Goal: Information Seeking & Learning: Learn about a topic

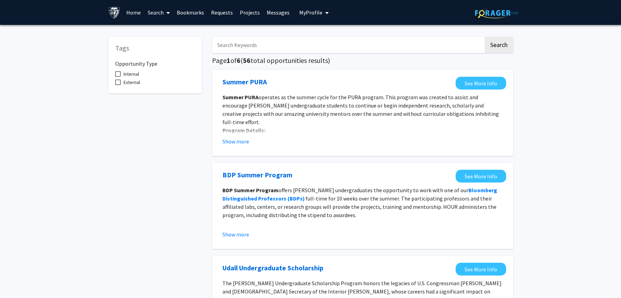
click at [139, 9] on link "Home" at bounding box center [133, 12] width 21 height 24
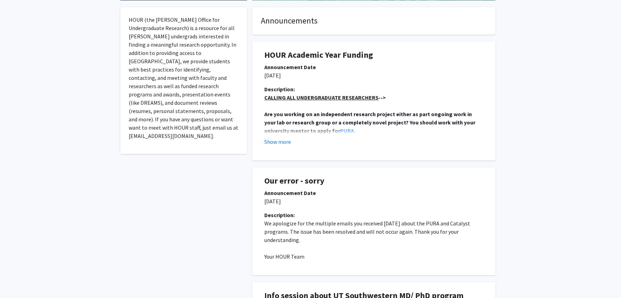
scroll to position [130, 0]
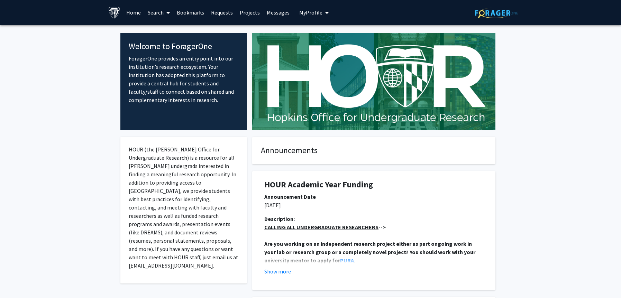
click at [157, 13] on link "Search" at bounding box center [158, 12] width 29 height 24
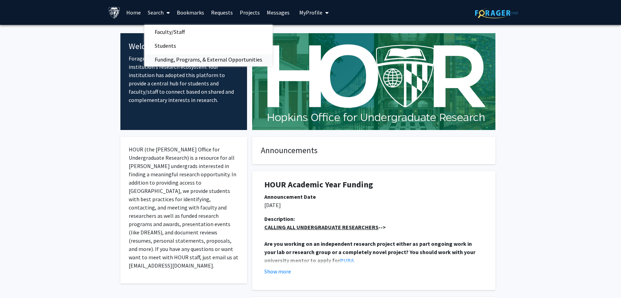
click at [173, 61] on span "Funding, Programs, & External Opportunities" at bounding box center [208, 60] width 128 height 14
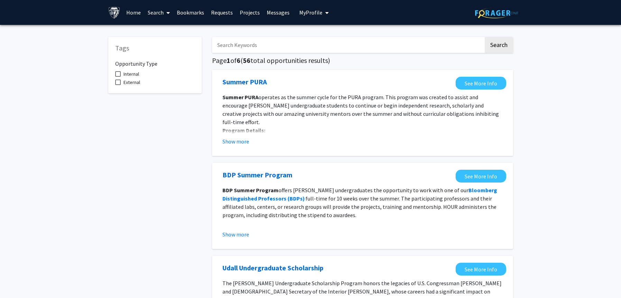
click at [156, 10] on link "Search" at bounding box center [158, 12] width 29 height 24
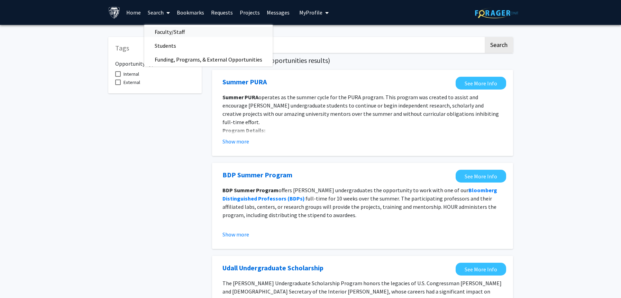
click at [168, 31] on span "Faculty/Staff" at bounding box center [169, 32] width 51 height 14
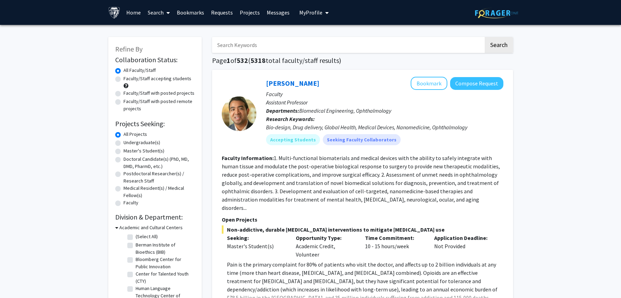
click at [242, 44] on input "Search Keywords" at bounding box center [347, 45] width 271 height 16
paste input "reproductive endocrinology"
click at [484, 37] on button "Search" at bounding box center [498, 45] width 28 height 16
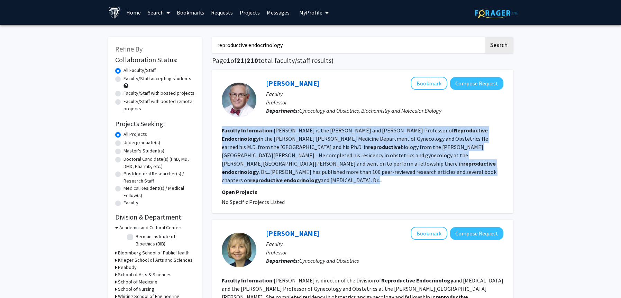
drag, startPoint x: 355, startPoint y: 177, endPoint x: 357, endPoint y: 120, distance: 56.4
click at [357, 120] on fg-search-faculty "[PERSON_NAME] Bookmark Compose Request Faculty Professor Departments: Gynecolog…" at bounding box center [362, 141] width 281 height 129
click at [357, 123] on fg-search-faculty "[PERSON_NAME] Bookmark Compose Request Faculty Professor Departments: Gynecolog…" at bounding box center [362, 141] width 281 height 129
drag, startPoint x: 356, startPoint y: 123, endPoint x: 360, endPoint y: 172, distance: 48.9
click at [360, 172] on fg-search-faculty "[PERSON_NAME] Bookmark Compose Request Faculty Professor Departments: Gynecolog…" at bounding box center [362, 141] width 281 height 129
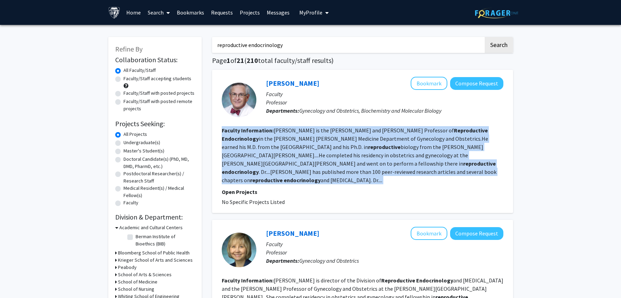
click at [360, 172] on section "Faculty Information: [PERSON_NAME] is the [PERSON_NAME] and [PERSON_NAME] Profe…" at bounding box center [362, 155] width 281 height 58
drag, startPoint x: 360, startPoint y: 172, endPoint x: 360, endPoint y: 123, distance: 48.8
click at [360, 123] on fg-search-faculty "[PERSON_NAME] Bookmark Compose Request Faculty Professor Departments: Gynecolog…" at bounding box center [362, 141] width 281 height 129
drag, startPoint x: 360, startPoint y: 123, endPoint x: 367, endPoint y: 173, distance: 50.3
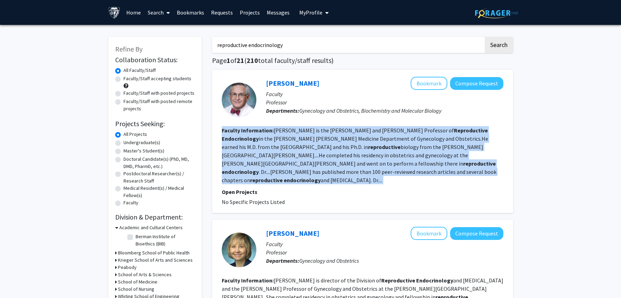
click at [367, 173] on fg-search-faculty "[PERSON_NAME] Bookmark Compose Request Faculty Professor Departments: Gynecolog…" at bounding box center [362, 141] width 281 height 129
click at [367, 173] on section "Faculty Information: [PERSON_NAME] is the [PERSON_NAME] and [PERSON_NAME] Profe…" at bounding box center [362, 155] width 281 height 58
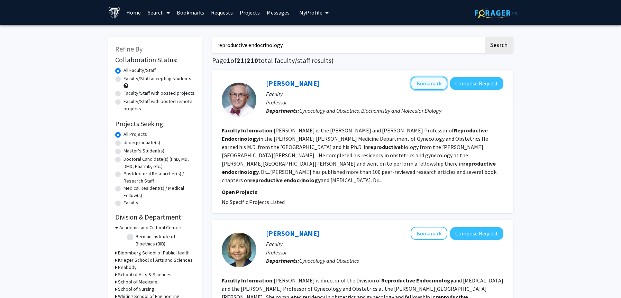
click at [430, 84] on button "Bookmark" at bounding box center [428, 83] width 37 height 13
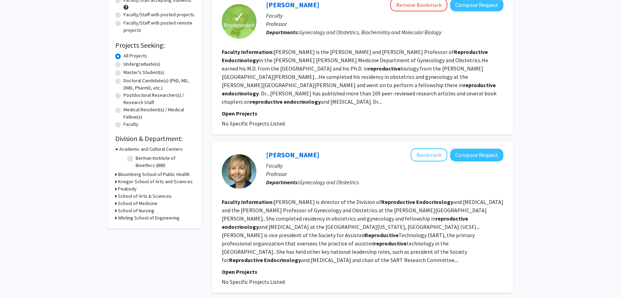
scroll to position [137, 0]
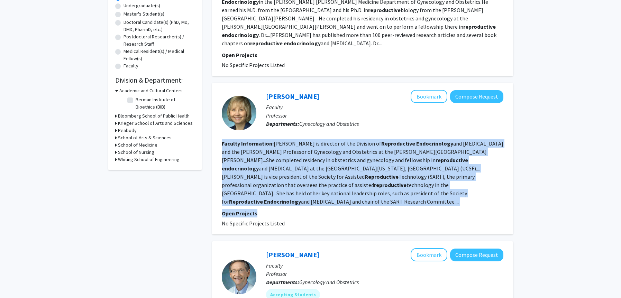
drag, startPoint x: 352, startPoint y: 198, endPoint x: 370, endPoint y: 120, distance: 79.8
click at [370, 120] on fg-search-faculty "[PERSON_NAME] Bookmark Compose Request Faculty Professor Departments: Gynecolog…" at bounding box center [362, 159] width 281 height 138
click at [375, 145] on fg-read-more "[PERSON_NAME] is director of the Division of Reproductive Endocrinology and [ME…" at bounding box center [362, 172] width 281 height 65
drag, startPoint x: 369, startPoint y: 123, endPoint x: 368, endPoint y: 194, distance: 70.5
click at [368, 194] on fg-search-faculty "[PERSON_NAME] Bookmark Compose Request Faculty Professor Departments: Gynecolog…" at bounding box center [362, 159] width 281 height 138
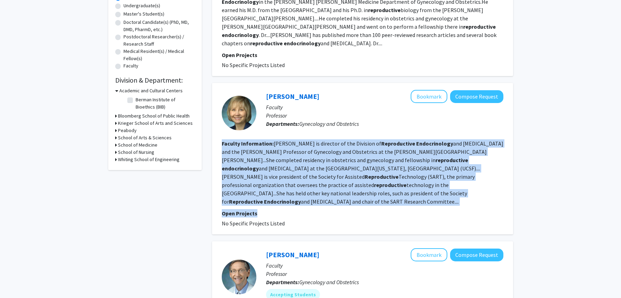
click at [368, 209] on p "Open Projects" at bounding box center [362, 213] width 281 height 8
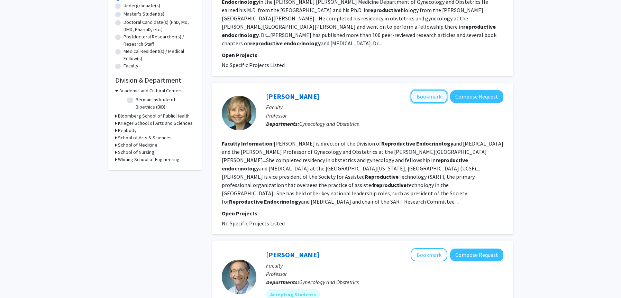
click at [433, 90] on button "Bookmark" at bounding box center [428, 96] width 37 height 13
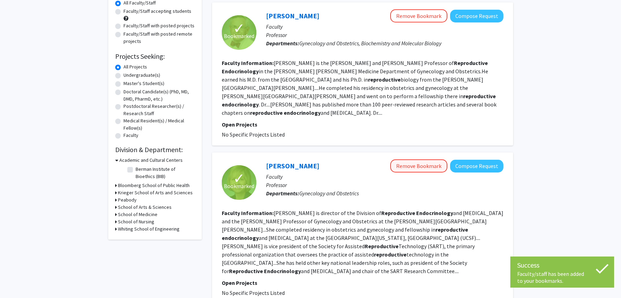
scroll to position [0, 0]
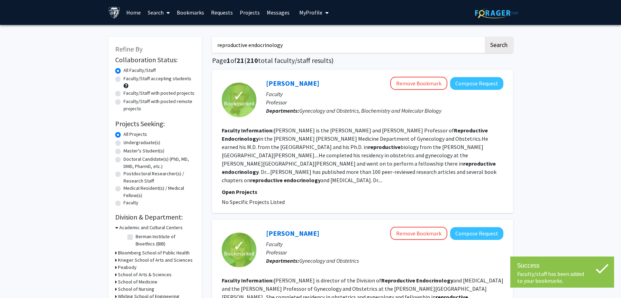
click at [281, 43] on input "reproductive endocrinology" at bounding box center [347, 45] width 271 height 16
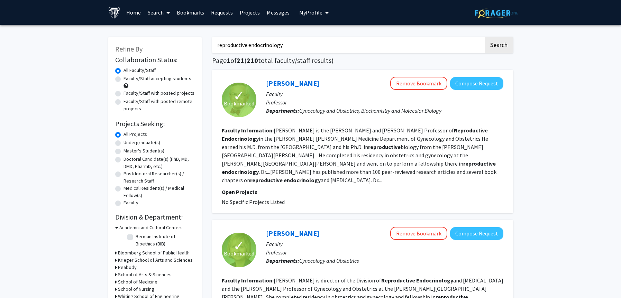
click at [240, 44] on input "reproductive endocrinology" at bounding box center [347, 45] width 271 height 16
type input "womens health"
click at [484, 37] on button "Search" at bounding box center [498, 45] width 28 height 16
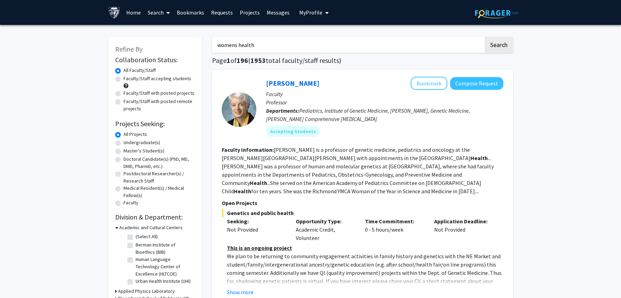
drag, startPoint x: 373, startPoint y: 122, endPoint x: 373, endPoint y: 103, distance: 19.0
click at [373, 103] on div "[PERSON_NAME] Bookmark Compose Request Faculty Professor Departments: Pediatric…" at bounding box center [379, 109] width 247 height 65
click at [373, 103] on p "Professor" at bounding box center [384, 102] width 237 height 8
drag, startPoint x: 373, startPoint y: 103, endPoint x: 375, endPoint y: 121, distance: 17.4
click at [375, 121] on div "[PERSON_NAME] Bookmark Compose Request Faculty Professor Departments: Pediatric…" at bounding box center [379, 109] width 247 height 65
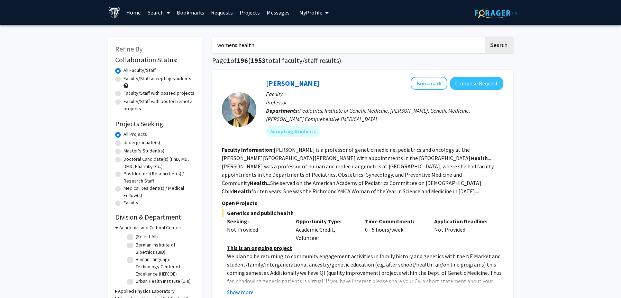
click at [375, 121] on p "Departments: Pediatrics, Institute of Genetic Medicine, [PERSON_NAME], Genetic …" at bounding box center [384, 114] width 237 height 17
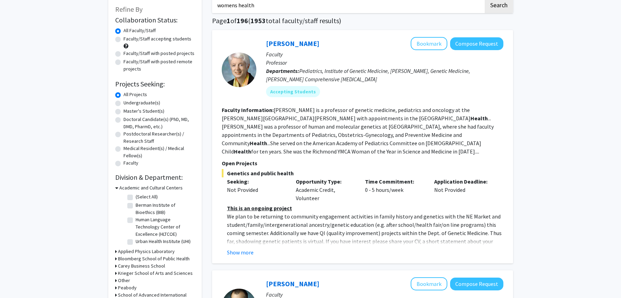
scroll to position [40, 0]
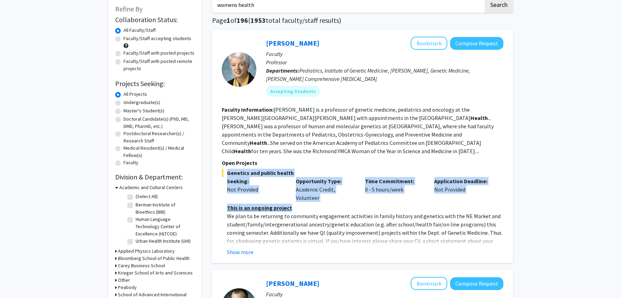
drag, startPoint x: 333, startPoint y: 205, endPoint x: 320, endPoint y: 163, distance: 44.3
click at [320, 163] on section "Open Projects Genetics and public health Seeking: Not Provided Opportunity Type…" at bounding box center [362, 208] width 281 height 98
click at [320, 163] on p "Open Projects" at bounding box center [362, 163] width 281 height 8
drag, startPoint x: 318, startPoint y: 163, endPoint x: 341, endPoint y: 204, distance: 46.6
click at [342, 204] on section "Open Projects Genetics and public health Seeking: Not Provided Opportunity Type…" at bounding box center [362, 208] width 281 height 98
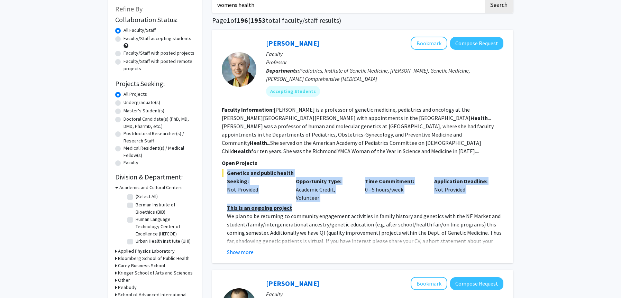
click at [341, 204] on p "This is an ongoing project" at bounding box center [365, 208] width 276 height 8
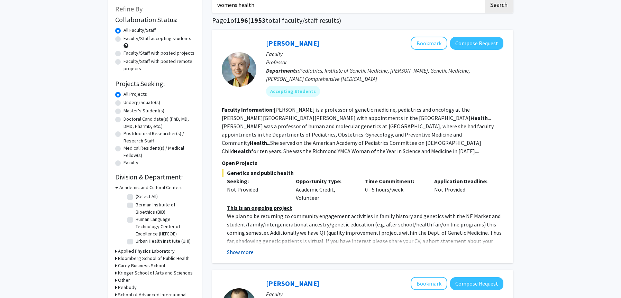
click at [245, 254] on button "Show more" at bounding box center [240, 252] width 27 height 8
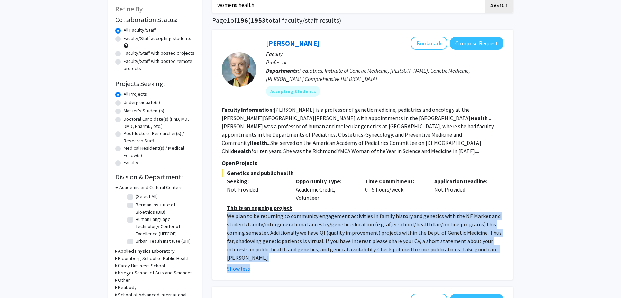
drag, startPoint x: 291, startPoint y: 261, endPoint x: 292, endPoint y: 210, distance: 51.5
click at [292, 210] on fg-read-more "This is an ongoing project We plan to be returning to community engagement acti…" at bounding box center [362, 238] width 281 height 69
click at [292, 210] on p "This is an ongoing project" at bounding box center [365, 208] width 276 height 8
drag, startPoint x: 330, startPoint y: 263, endPoint x: 330, endPoint y: 206, distance: 56.7
click at [330, 206] on fg-read-more "This is an ongoing project We plan to be returning to community engagement acti…" at bounding box center [362, 238] width 281 height 69
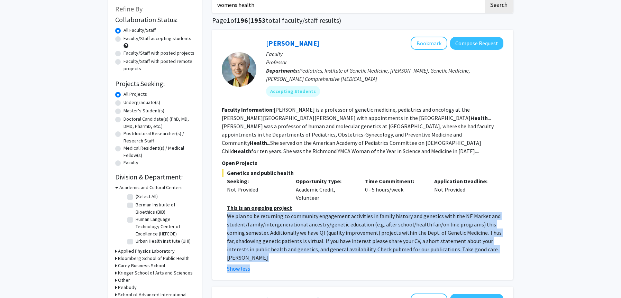
click at [330, 206] on p "This is an ongoing project" at bounding box center [365, 208] width 276 height 8
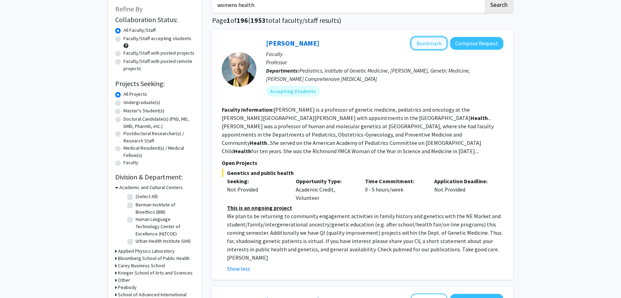
click at [429, 41] on button "Bookmark" at bounding box center [428, 43] width 37 height 13
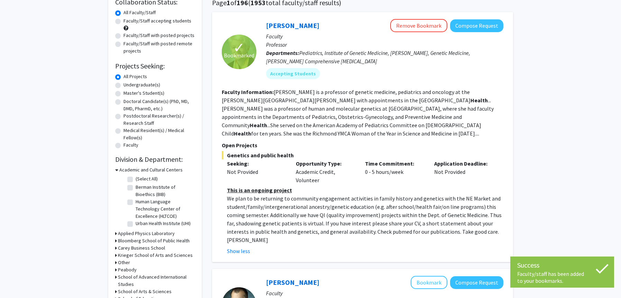
scroll to position [59, 0]
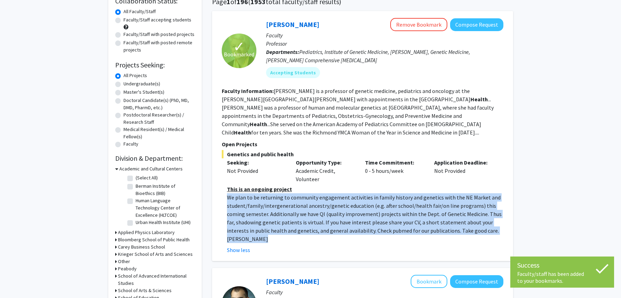
drag, startPoint x: 343, startPoint y: 237, endPoint x: 341, endPoint y: 189, distance: 47.4
click at [341, 189] on fg-read-more "This is an ongoing project We plan to be returning to community engagement acti…" at bounding box center [362, 219] width 281 height 69
click at [341, 189] on p "This is an ongoing project" at bounding box center [365, 189] width 276 height 8
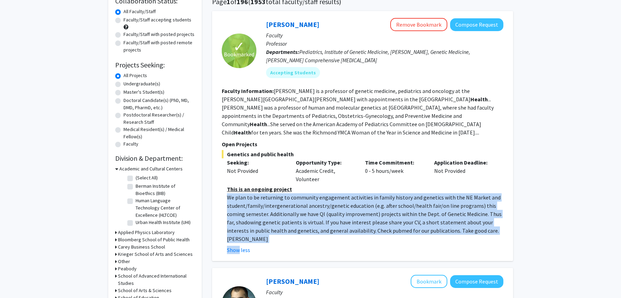
drag, startPoint x: 341, startPoint y: 189, endPoint x: 355, endPoint y: 237, distance: 50.0
click at [355, 237] on fg-read-more "This is an ongoing project We plan to be returning to community engagement acti…" at bounding box center [362, 219] width 281 height 69
click at [355, 246] on div "Show less" at bounding box center [365, 250] width 276 height 8
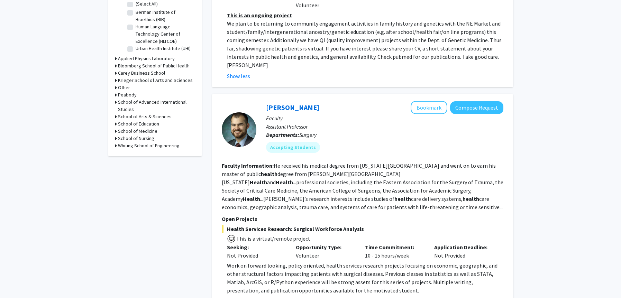
scroll to position [233, 0]
drag, startPoint x: 356, startPoint y: 203, endPoint x: 359, endPoint y: 149, distance: 53.7
click at [359, 149] on fg-search-faculty "[PERSON_NAME] Bookmark Compose Request Faculty Assistant Professor Departments:…" at bounding box center [362, 197] width 281 height 194
drag, startPoint x: 359, startPoint y: 148, endPoint x: 363, endPoint y: 203, distance: 55.1
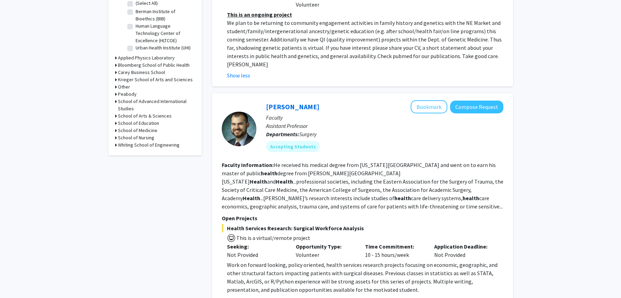
click at [363, 203] on fg-search-faculty "[PERSON_NAME] Bookmark Compose Request Faculty Assistant Professor Departments:…" at bounding box center [362, 197] width 281 height 194
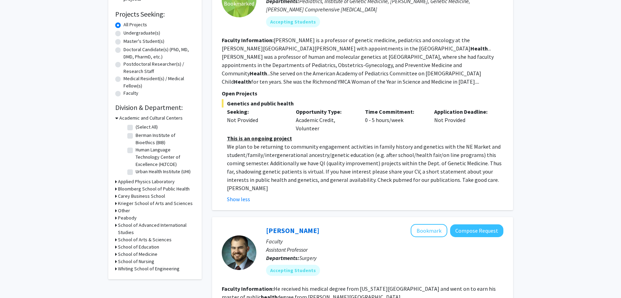
click at [353, 176] on p "We plan to be returning to community engagement activities in family history an…" at bounding box center [365, 167] width 276 height 50
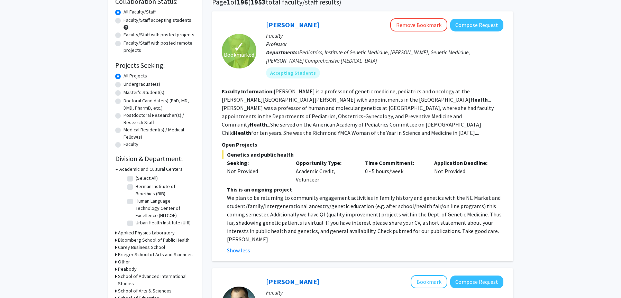
scroll to position [59, 0]
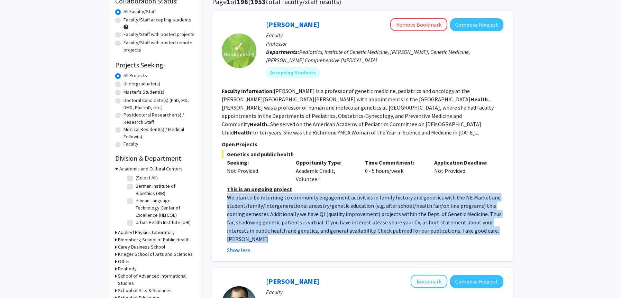
drag, startPoint x: 301, startPoint y: 185, endPoint x: 320, endPoint y: 234, distance: 52.7
click at [320, 234] on fg-read-more "This is an ongoing project We plan to be returning to community engagement acti…" at bounding box center [362, 219] width 281 height 69
drag, startPoint x: 321, startPoint y: 234, endPoint x: 321, endPoint y: 192, distance: 42.2
click at [321, 192] on fg-read-more "This is an ongoing project We plan to be returning to community engagement acti…" at bounding box center [362, 219] width 281 height 69
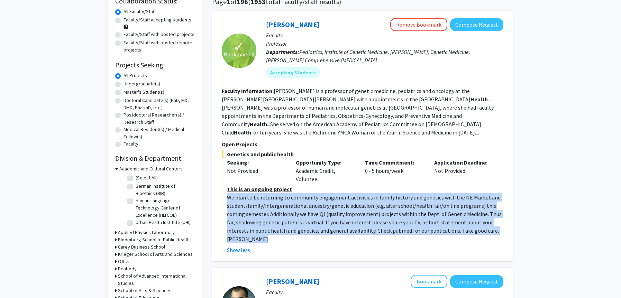
click at [321, 192] on p "This is an ongoing project" at bounding box center [365, 189] width 276 height 8
drag, startPoint x: 320, startPoint y: 191, endPoint x: 330, endPoint y: 237, distance: 47.5
click at [330, 237] on fg-read-more "This is an ongoing project We plan to be returning to community engagement acti…" at bounding box center [362, 219] width 281 height 69
click at [330, 246] on div "Show less" at bounding box center [365, 250] width 276 height 8
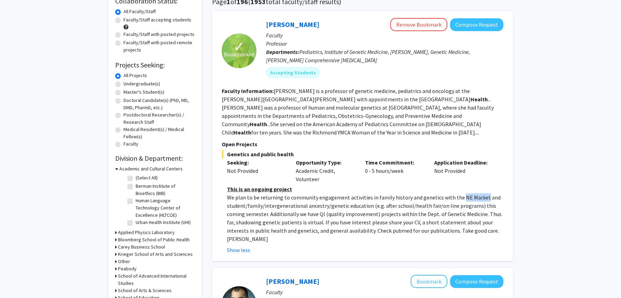
drag, startPoint x: 455, startPoint y: 195, endPoint x: 479, endPoint y: 194, distance: 23.2
click at [479, 194] on p "We plan to be returning to community engagement activities in family history an…" at bounding box center [365, 218] width 276 height 50
copy p "NE Market"
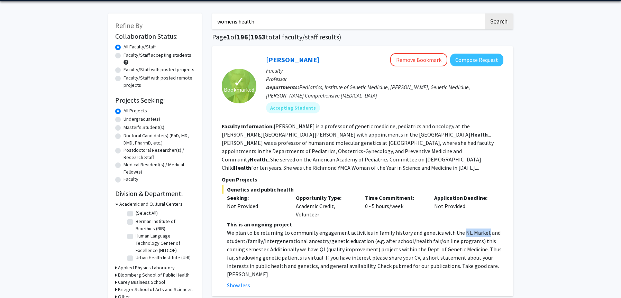
scroll to position [0, 0]
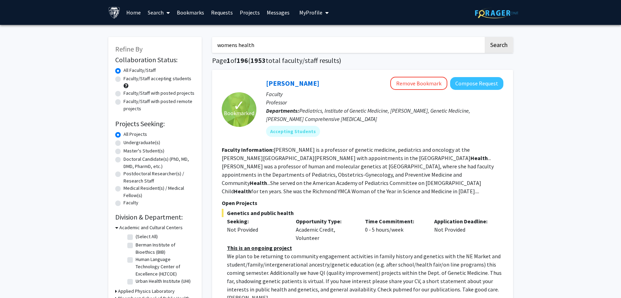
click at [281, 43] on input "womens health" at bounding box center [347, 45] width 271 height 16
click at [240, 41] on input "womens health" at bounding box center [347, 45] width 271 height 16
click at [305, 12] on span "My Profile" at bounding box center [310, 12] width 23 height 7
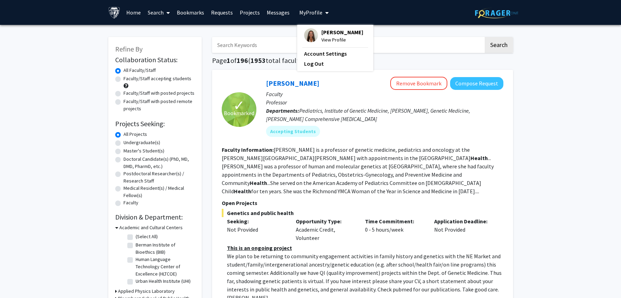
click at [305, 12] on span "My Profile" at bounding box center [310, 12] width 23 height 7
click at [156, 12] on link "Search" at bounding box center [158, 12] width 29 height 24
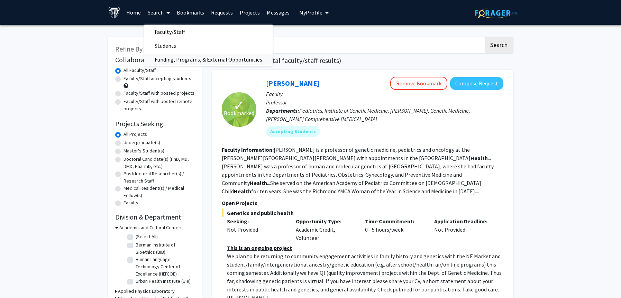
click at [174, 60] on span "Funding, Programs, & External Opportunities" at bounding box center [208, 60] width 128 height 14
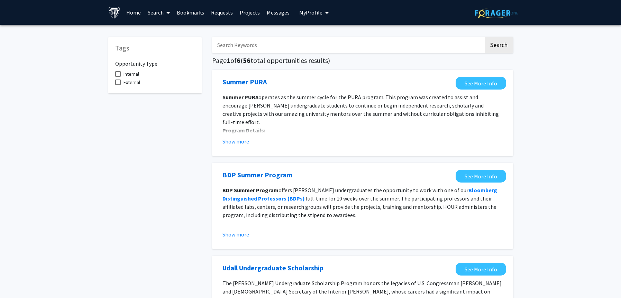
click at [160, 12] on link "Search" at bounding box center [158, 12] width 29 height 24
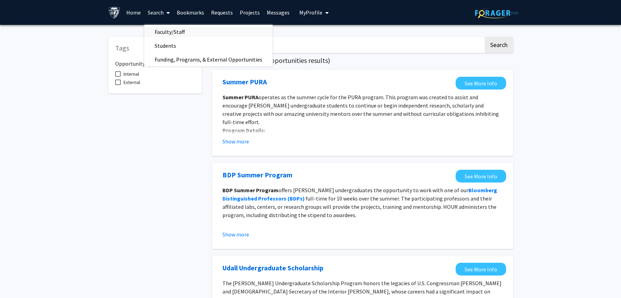
click at [175, 35] on span "Faculty/Staff" at bounding box center [169, 32] width 51 height 14
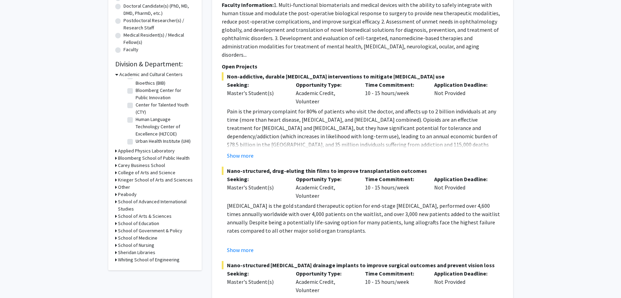
scroll to position [156, 0]
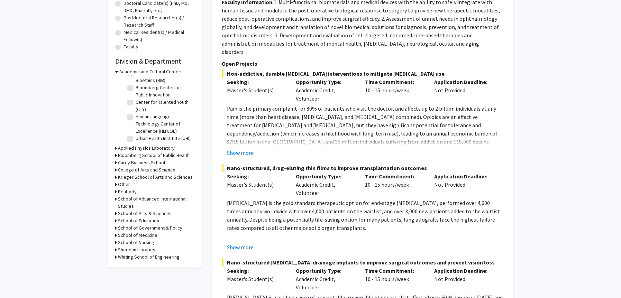
click at [148, 237] on h3 "School of Medicine" at bounding box center [137, 235] width 39 height 7
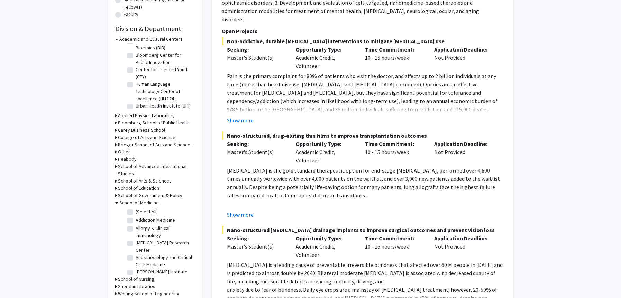
scroll to position [192, 0]
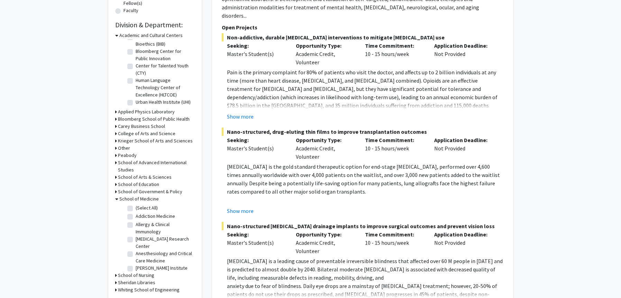
click at [149, 207] on label "(Select All)" at bounding box center [147, 207] width 22 height 7
click at [140, 207] on input "(Select All)" at bounding box center [138, 206] width 4 height 4
checkbox input "true"
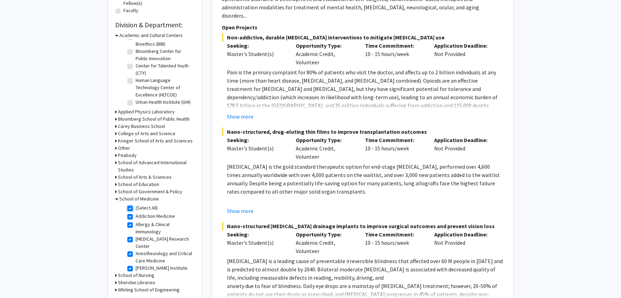
checkbox input "true"
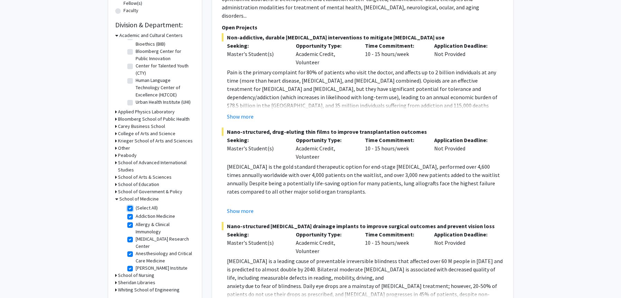
checkbox input "true"
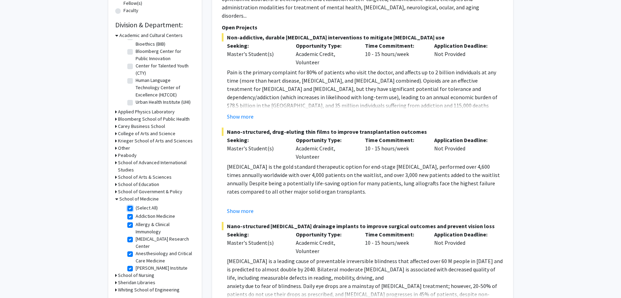
checkbox input "true"
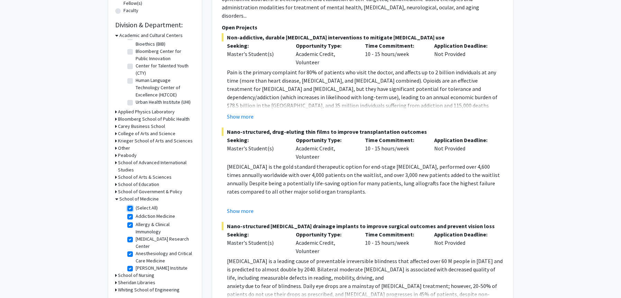
checkbox input "true"
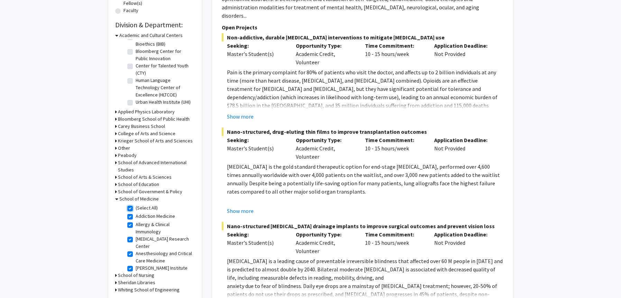
checkbox input "true"
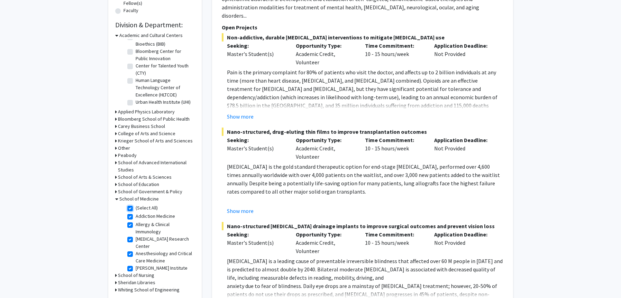
checkbox input "true"
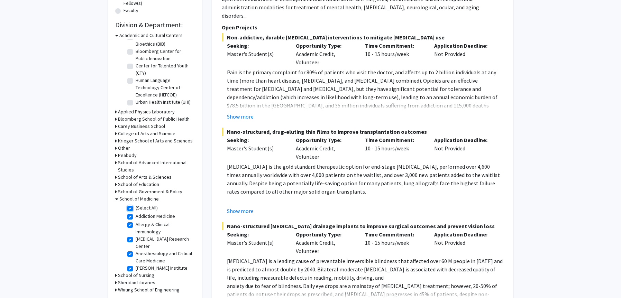
checkbox input "true"
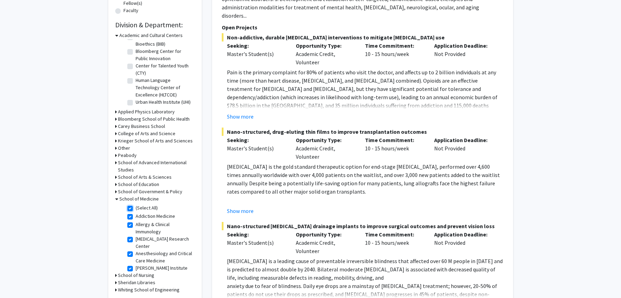
checkbox input "true"
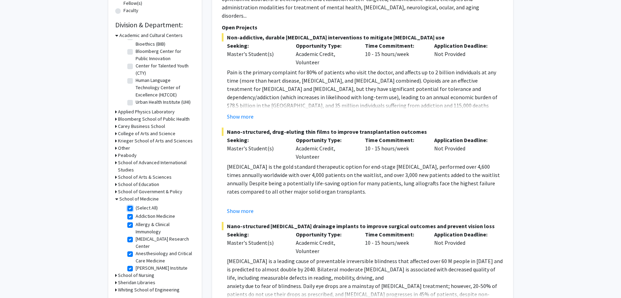
checkbox input "true"
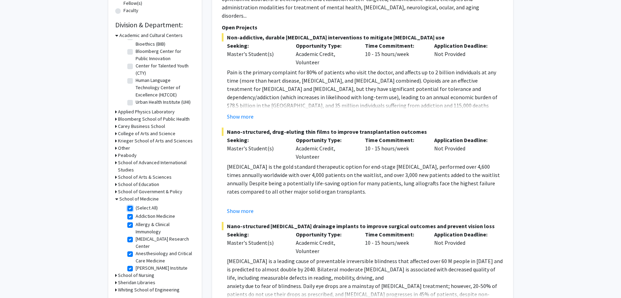
checkbox input "true"
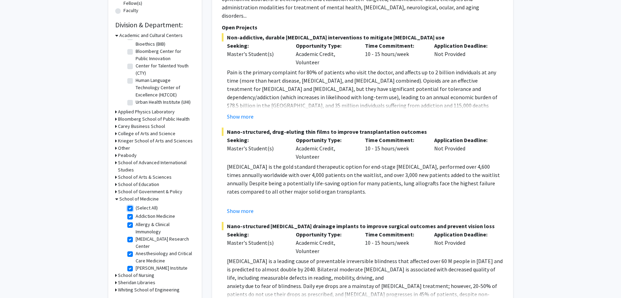
checkbox input "true"
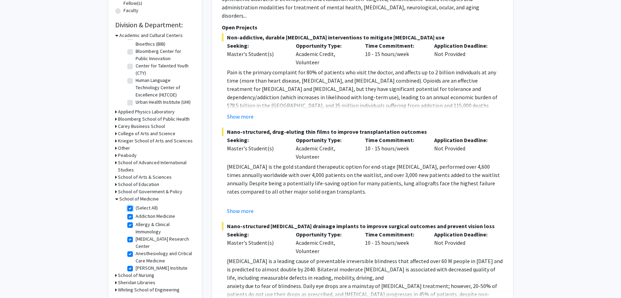
checkbox input "true"
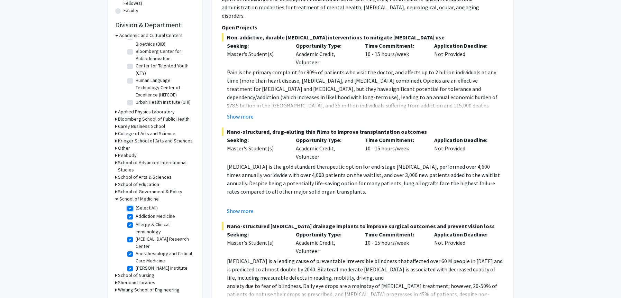
checkbox input "true"
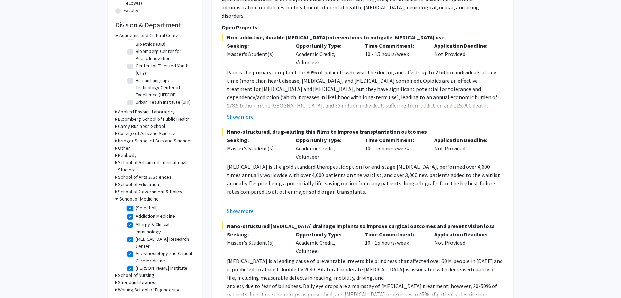
checkbox input "true"
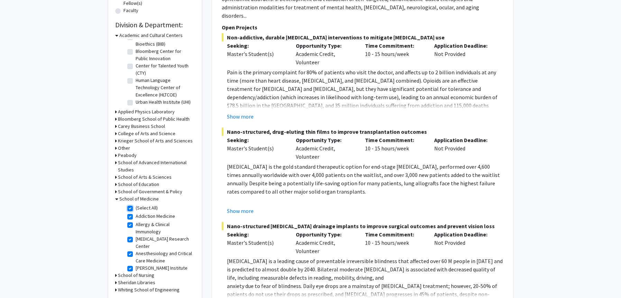
checkbox input "true"
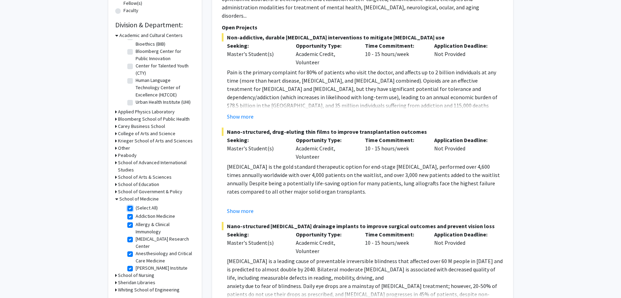
checkbox input "true"
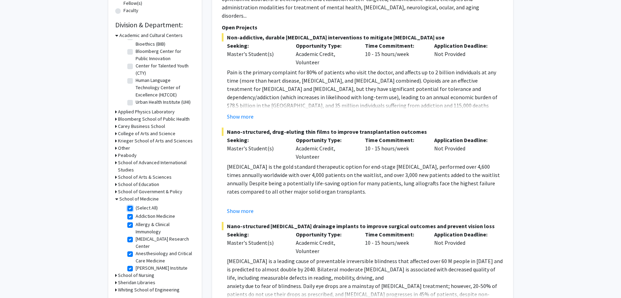
checkbox input "true"
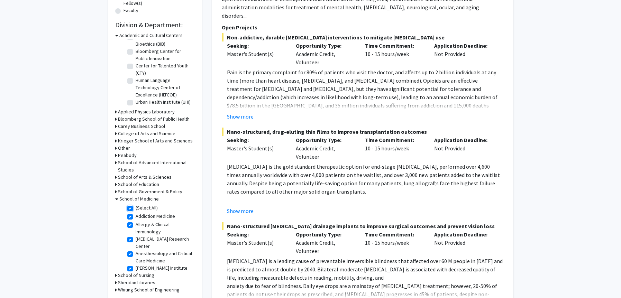
checkbox input "true"
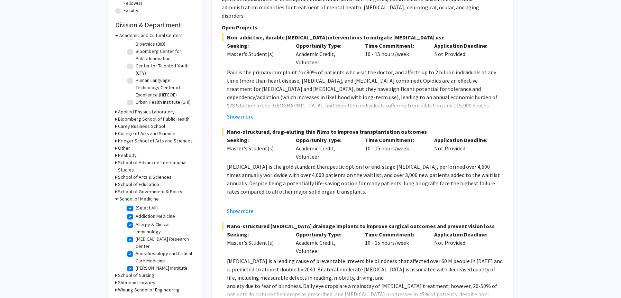
checkbox input "true"
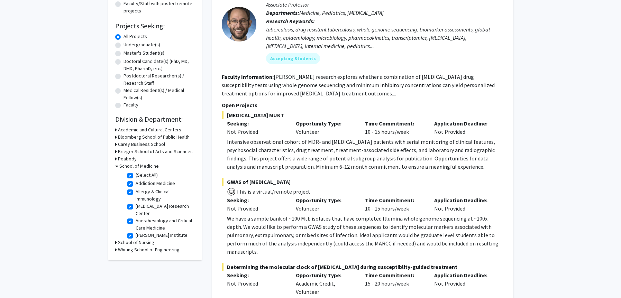
scroll to position [99, 0]
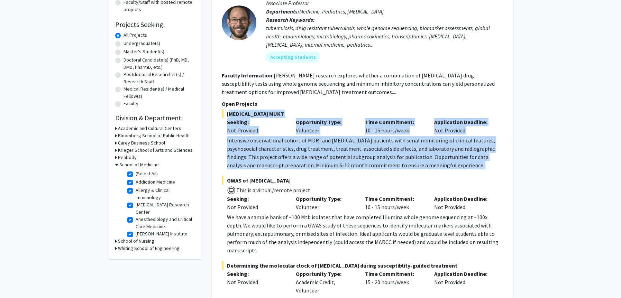
drag, startPoint x: 282, startPoint y: 109, endPoint x: 284, endPoint y: 172, distance: 62.6
click at [284, 172] on section "Open Projects [MEDICAL_DATA] MUKT Seeking: Not Provided Opportunity Type: Volun…" at bounding box center [362, 224] width 281 height 249
click at [284, 172] on fg-project-list "[MEDICAL_DATA] MUKT Seeking: Not Provided Opportunity Type: Volunteer Time Comm…" at bounding box center [362, 229] width 281 height 239
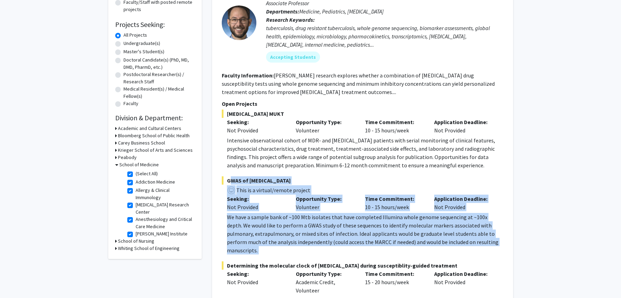
drag, startPoint x: 284, startPoint y: 172, endPoint x: 286, endPoint y: 251, distance: 79.5
click at [286, 251] on fg-project-list "[MEDICAL_DATA] MUKT Seeking: Not Provided Opportunity Type: Volunteer Time Comm…" at bounding box center [362, 229] width 281 height 239
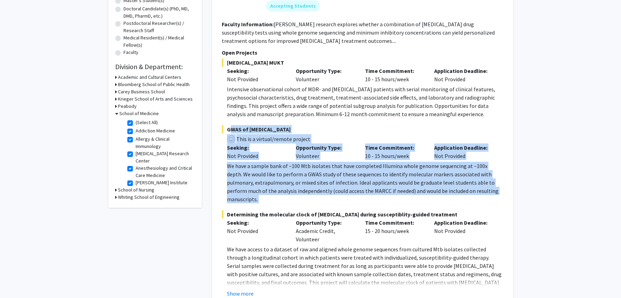
scroll to position [151, 0]
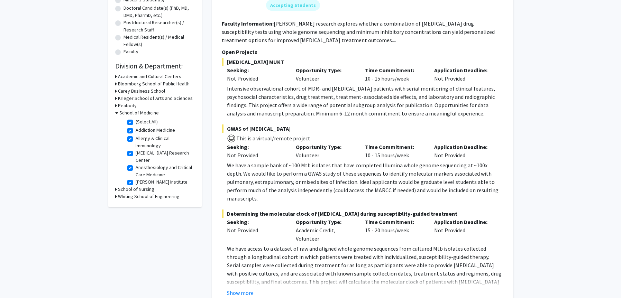
click at [290, 185] on p "We have a sample bank of ~100 Mtb isolates that have completed Illumina whole g…" at bounding box center [365, 181] width 276 height 41
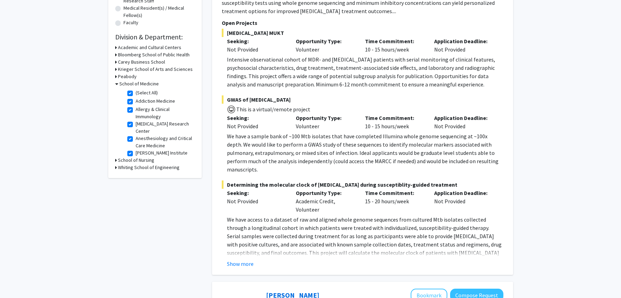
scroll to position [202, 0]
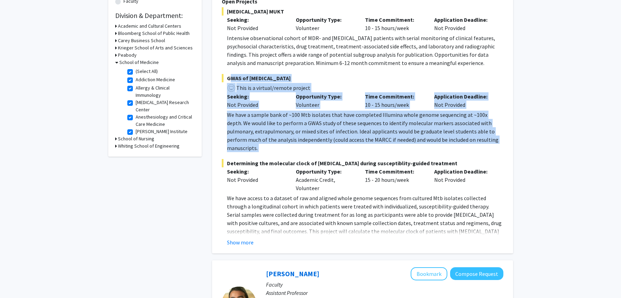
drag, startPoint x: 284, startPoint y: 146, endPoint x: 288, endPoint y: 70, distance: 75.8
click at [288, 70] on fg-project-list "[MEDICAL_DATA] MUKT Seeking: Not Provided Opportunity Type: Volunteer Time Comm…" at bounding box center [362, 126] width 281 height 239
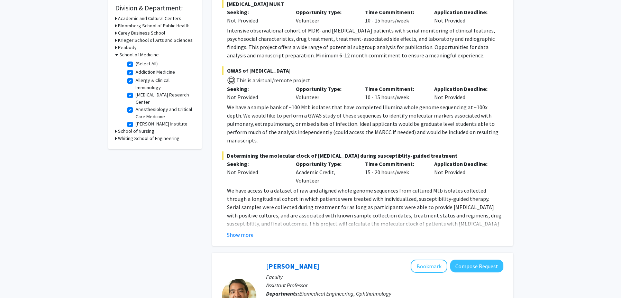
click at [286, 151] on span "Determining the molecular clock of [MEDICAL_DATA] during susceptiblity-guided t…" at bounding box center [362, 155] width 281 height 8
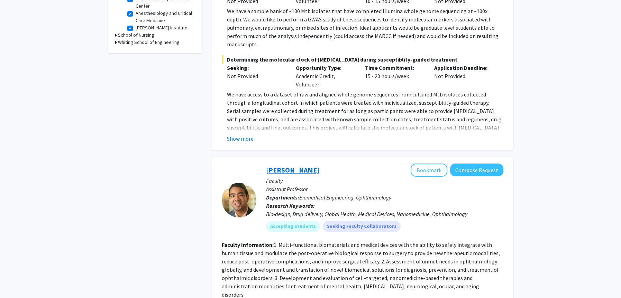
scroll to position [304, 0]
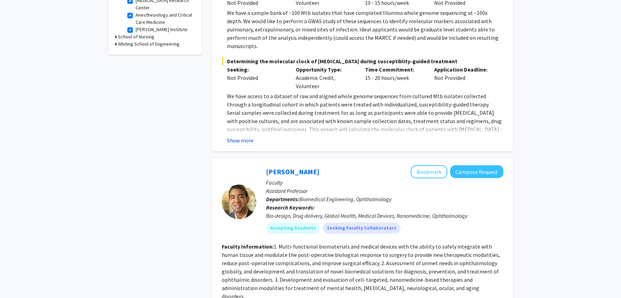
click at [242, 136] on button "Show more" at bounding box center [240, 140] width 27 height 8
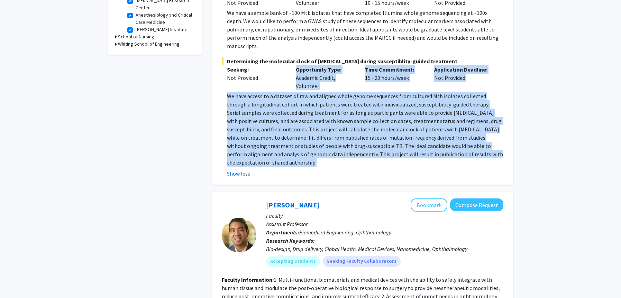
drag, startPoint x: 272, startPoint y: 152, endPoint x: 268, endPoint y: 81, distance: 71.0
click at [268, 81] on div "Determining the molecular clock of [MEDICAL_DATA] during susceptiblity-guided t…" at bounding box center [362, 117] width 281 height 121
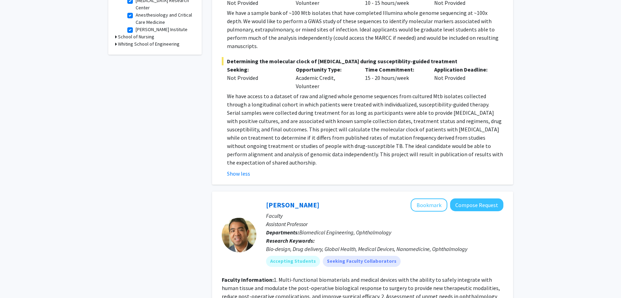
click at [267, 92] on p "We have access to a dataset of raw and aligned whole genome sequences from cult…" at bounding box center [365, 129] width 276 height 75
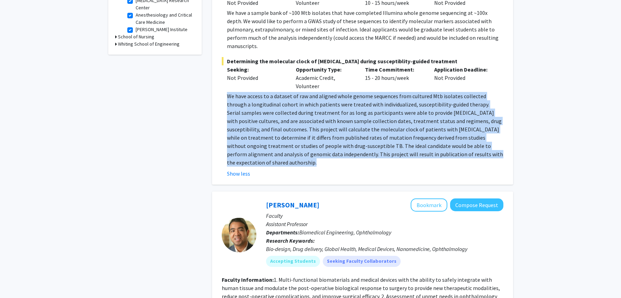
drag, startPoint x: 266, startPoint y: 83, endPoint x: 297, endPoint y: 150, distance: 74.9
click at [297, 150] on div "Determining the molecular clock of [MEDICAL_DATA] during susceptiblity-guided t…" at bounding box center [362, 117] width 281 height 121
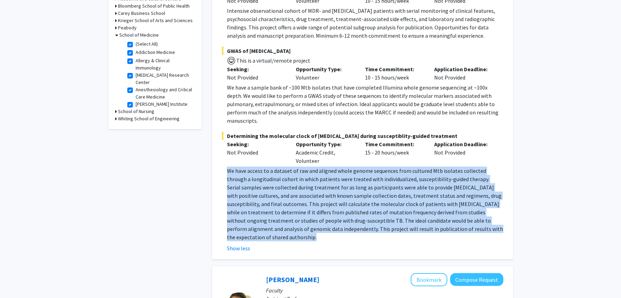
scroll to position [200, 0]
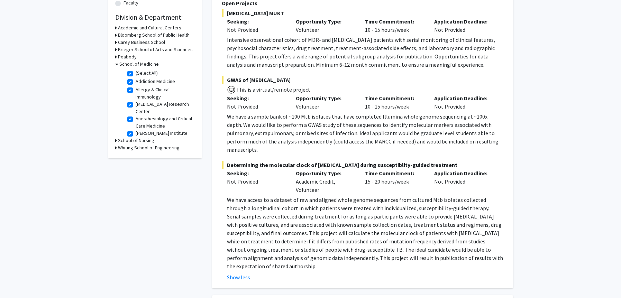
click at [278, 177] on div "Not Provided" at bounding box center [256, 181] width 59 height 8
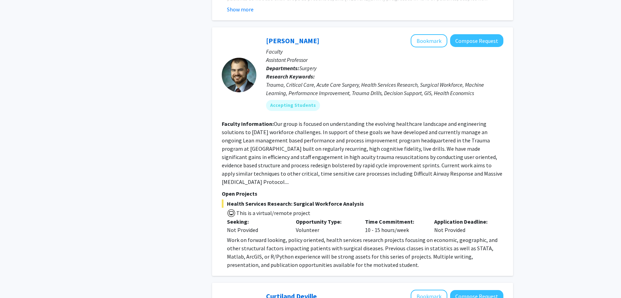
scroll to position [915, 0]
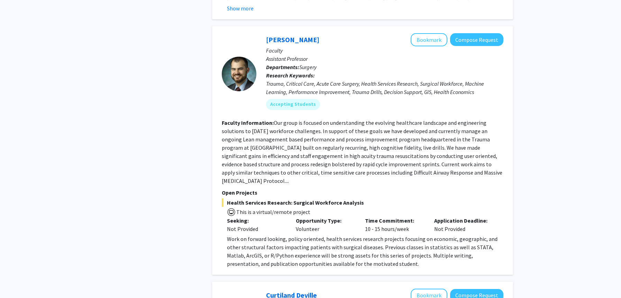
drag, startPoint x: 309, startPoint y: 159, endPoint x: 310, endPoint y: 244, distance: 85.8
click at [310, 244] on div "[PERSON_NAME] Bookmark Compose Request Faculty Assistant Professor Departments:…" at bounding box center [362, 150] width 301 height 249
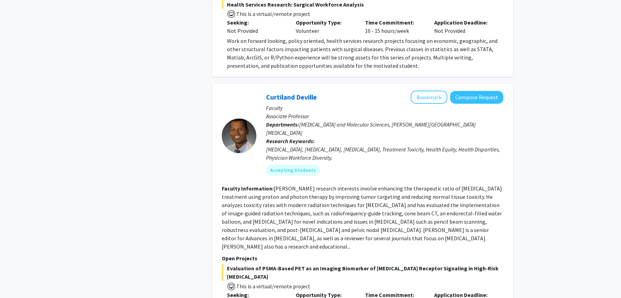
scroll to position [1178, 0]
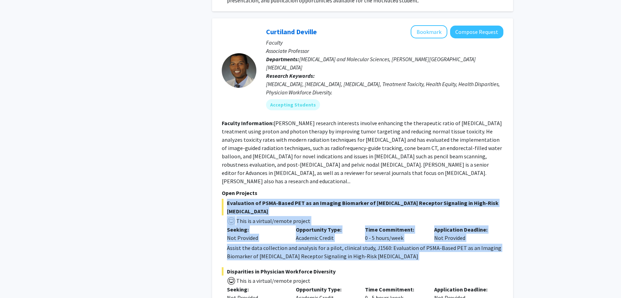
drag, startPoint x: 315, startPoint y: 149, endPoint x: 317, endPoint y: 220, distance: 71.6
click at [317, 220] on section "Open Projects Evaluation of PSMA-Based PET as an Imaging Biomarker of [MEDICAL_…" at bounding box center [362, 250] width 281 height 123
click at [317, 220] on fg-project-list "Evaluation of PSMA-Based PET as an Imaging Biomarker of [MEDICAL_DATA] Receptor…" at bounding box center [362, 255] width 281 height 113
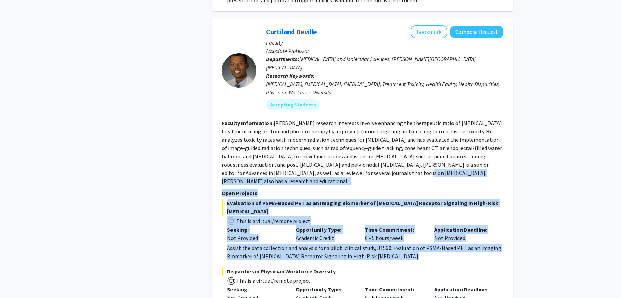
drag, startPoint x: 317, startPoint y: 220, endPoint x: 326, endPoint y: 139, distance: 81.8
click at [326, 139] on fg-search-faculty "[PERSON_NAME] Bookmark Compose Request Faculty Associate Professor Departments:…" at bounding box center [362, 168] width 281 height 287
click at [326, 139] on fg-read-more "[PERSON_NAME] research interests involve enhancing the therapeutic ratio of [ME…" at bounding box center [362, 152] width 280 height 65
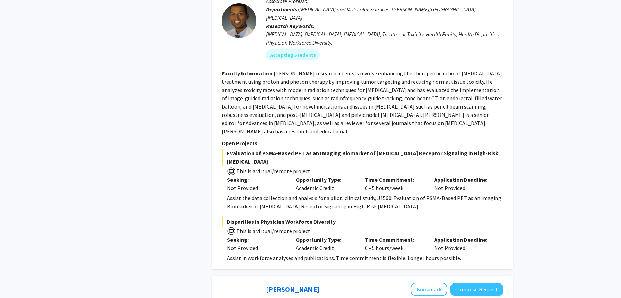
scroll to position [1237, 0]
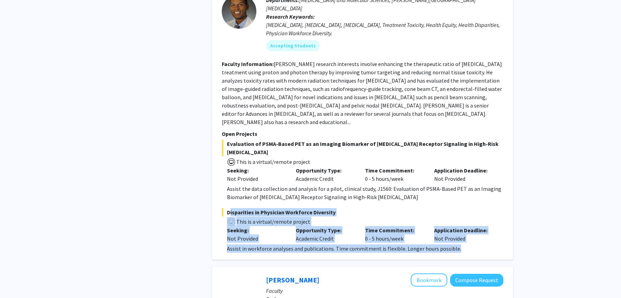
drag, startPoint x: 318, startPoint y: 220, endPoint x: 318, endPoint y: 163, distance: 56.4
click at [318, 163] on fg-project-list "Evaluation of PSMA-Based PET as an Imaging Biomarker of [MEDICAL_DATA] Receptor…" at bounding box center [362, 196] width 281 height 113
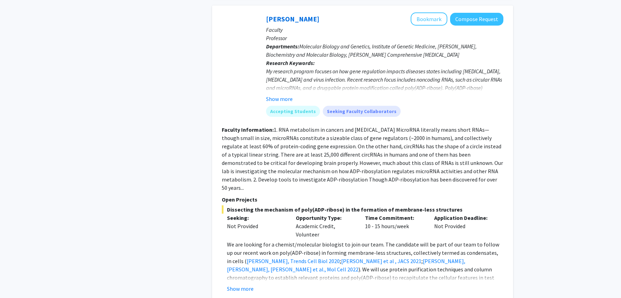
scroll to position [1499, 0]
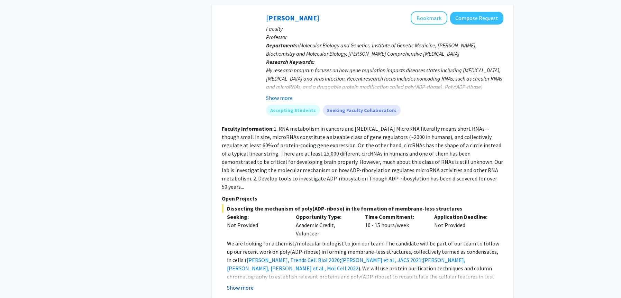
click at [236, 284] on button "Show more" at bounding box center [240, 288] width 27 height 8
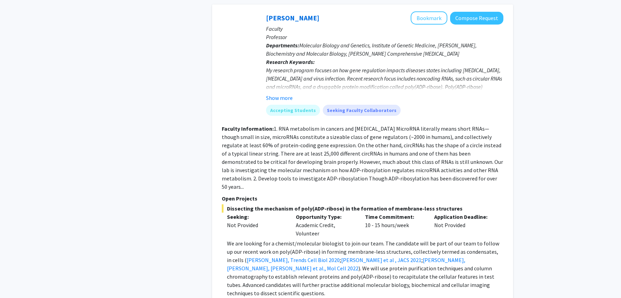
scroll to position [1510, 0]
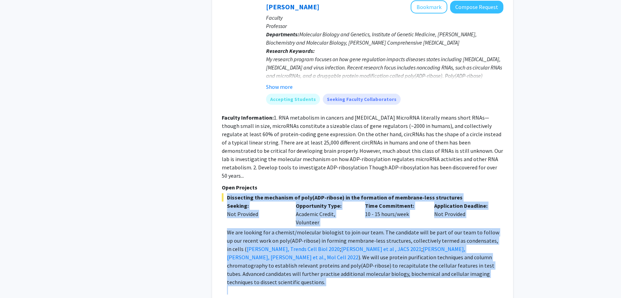
drag, startPoint x: 287, startPoint y: 235, endPoint x: 291, endPoint y: 135, distance: 100.0
click at [291, 183] on section "Open Projects Dissecting the mechanism of poly(ADP-ribose) in the formation of …" at bounding box center [362, 248] width 281 height 131
click at [291, 183] on p "Open Projects" at bounding box center [362, 187] width 281 height 8
drag, startPoint x: 291, startPoint y: 135, endPoint x: 286, endPoint y: 229, distance: 93.8
click at [286, 229] on section "Open Projects Dissecting the mechanism of poly(ADP-ribose) in the formation of …" at bounding box center [362, 248] width 281 height 131
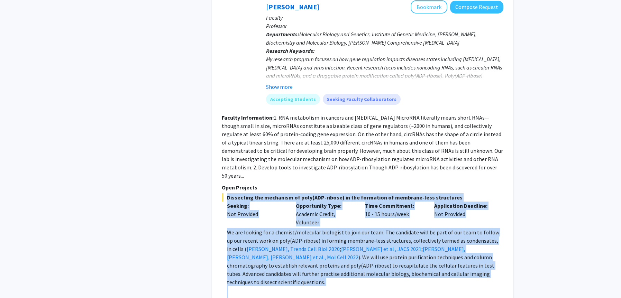
click at [286, 286] on p at bounding box center [365, 290] width 276 height 8
drag, startPoint x: 433, startPoint y: 229, endPoint x: 436, endPoint y: 137, distance: 92.0
click at [436, 183] on section "Open Projects Dissecting the mechanism of poly(ADP-ribose) in the formation of …" at bounding box center [362, 248] width 281 height 131
click at [436, 183] on p "Open Projects" at bounding box center [362, 187] width 281 height 8
drag, startPoint x: 436, startPoint y: 133, endPoint x: 437, endPoint y: 224, distance: 91.0
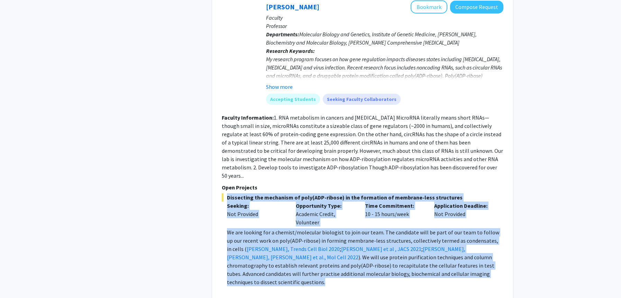
click at [437, 224] on section "Open Projects Dissecting the mechanism of poly(ADP-ribose) in the formation of …" at bounding box center [362, 248] width 281 height 131
click at [437, 228] on p "We are looking for a chemist/molecular biologist to join our team. The candidat…" at bounding box center [365, 257] width 276 height 58
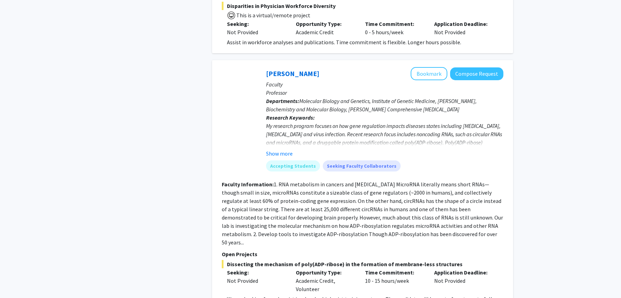
scroll to position [1434, 0]
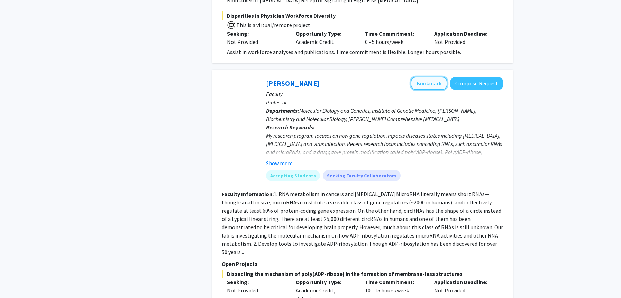
click at [427, 77] on button "Bookmark" at bounding box center [428, 83] width 37 height 13
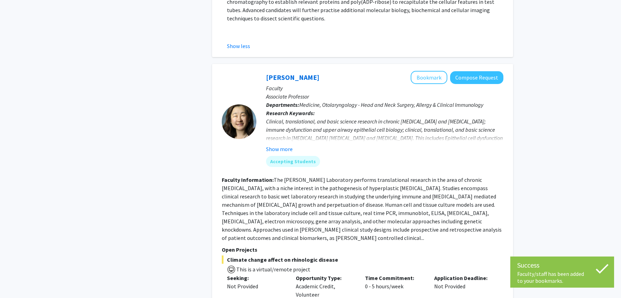
scroll to position [1778, 0]
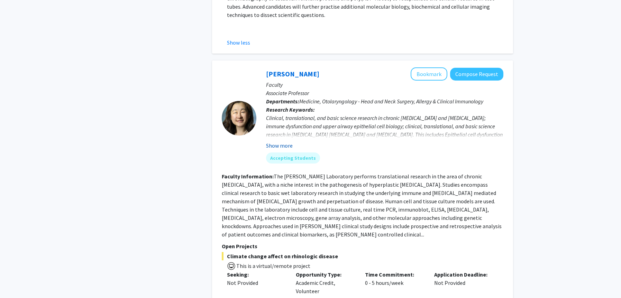
click at [282, 141] on button "Show more" at bounding box center [279, 145] width 27 height 8
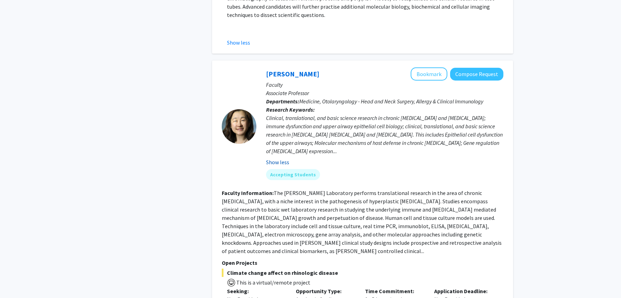
click at [279, 158] on button "Show less" at bounding box center [277, 162] width 23 height 8
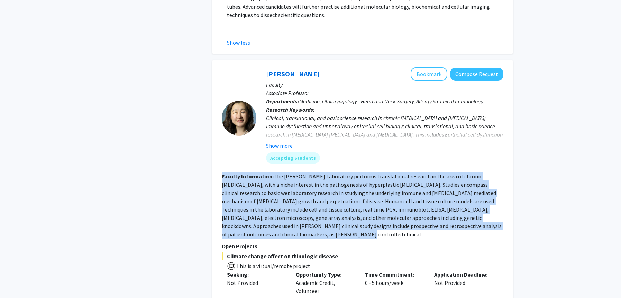
drag, startPoint x: 324, startPoint y: 113, endPoint x: 319, endPoint y: 177, distance: 64.5
click at [319, 177] on fg-search-faculty "[PERSON_NAME] Bookmark Compose Request Faculty Associate Professor Departments:…" at bounding box center [362, 202] width 281 height 271
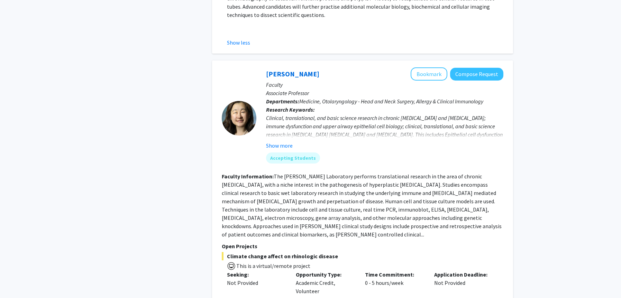
click at [319, 177] on section "Faculty Information: The [PERSON_NAME] Laboratory performs translational resear…" at bounding box center [362, 205] width 281 height 66
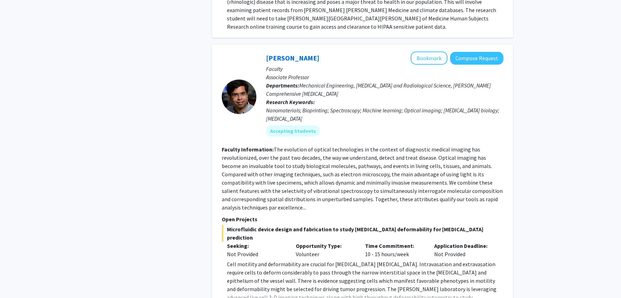
scroll to position [2086, 0]
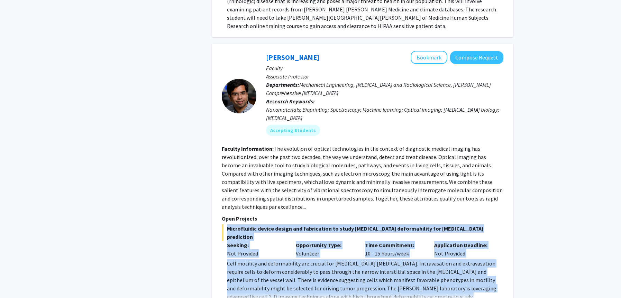
drag, startPoint x: 353, startPoint y: 162, endPoint x: 361, endPoint y: 237, distance: 75.5
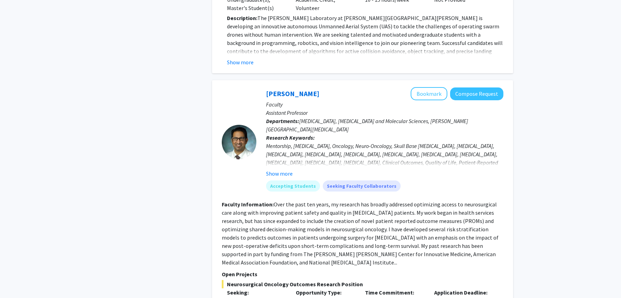
scroll to position [2409, 0]
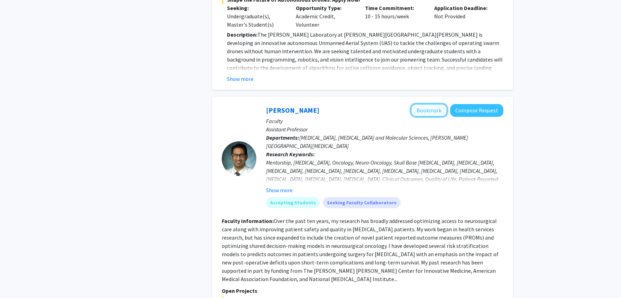
click at [426, 104] on button "Bookmark" at bounding box center [428, 110] width 37 height 13
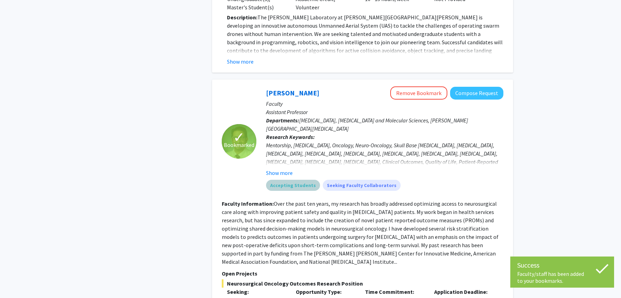
drag, startPoint x: 410, startPoint y: 114, endPoint x: 410, endPoint y: 44, distance: 69.8
click at [410, 86] on div "[PERSON_NAME] Remove Bookmark Compose Request Faculty Assistant Professor Depar…" at bounding box center [379, 141] width 247 height 110
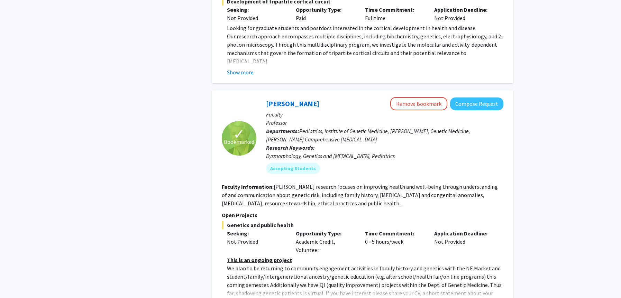
scroll to position [3114, 0]
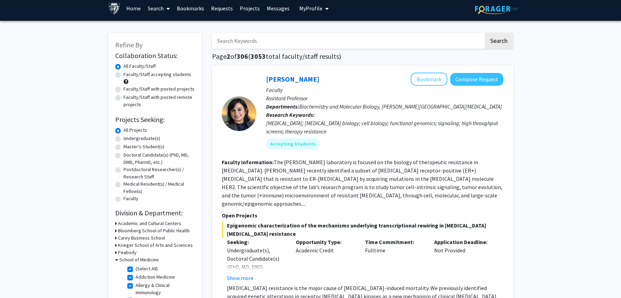
scroll to position [7, 0]
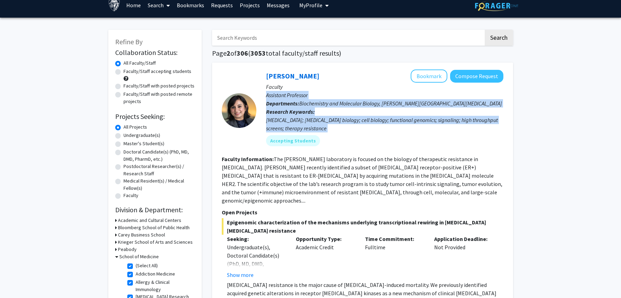
drag, startPoint x: 349, startPoint y: 85, endPoint x: 348, endPoint y: 134, distance: 48.4
click at [348, 134] on div "[PERSON_NAME] Bookmark Compose Request Faculty Assistant Professor Departments:…" at bounding box center [379, 111] width 247 height 82
click at [348, 134] on div "Accepting Students" at bounding box center [385, 141] width 240 height 14
drag, startPoint x: 341, startPoint y: 142, endPoint x: 342, endPoint y: 196, distance: 54.0
click at [342, 196] on fg-search-faculty "[PERSON_NAME] Bookmark Compose Request Faculty Assistant Professor Departments:…" at bounding box center [362, 196] width 281 height 253
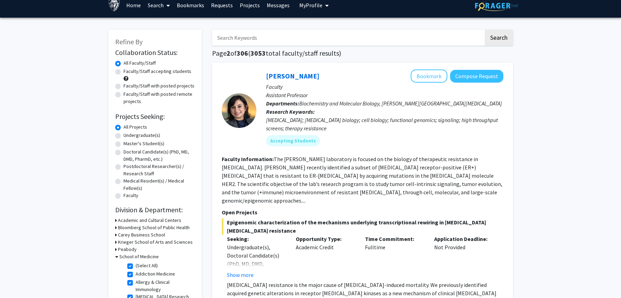
click at [344, 208] on p "Open Projects" at bounding box center [362, 212] width 281 height 8
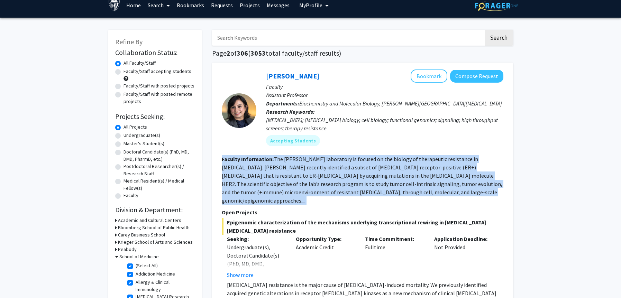
drag, startPoint x: 373, startPoint y: 198, endPoint x: 372, endPoint y: 151, distance: 47.4
click at [372, 151] on fg-search-faculty "[PERSON_NAME] Bookmark Compose Request Faculty Assistant Professor Departments:…" at bounding box center [362, 196] width 281 height 253
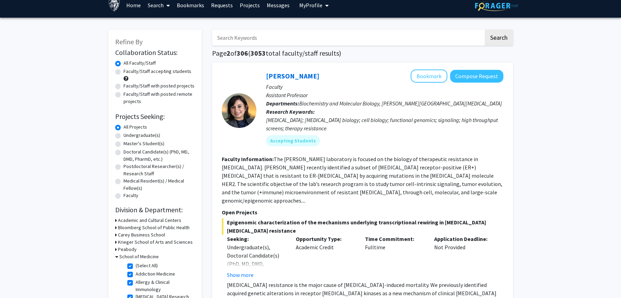
click at [369, 155] on fg-search-faculty "[PERSON_NAME] Bookmark Compose Request Faculty Assistant Professor Departments:…" at bounding box center [362, 196] width 281 height 253
click at [368, 149] on div "[PERSON_NAME] Bookmark Compose Request Faculty Assistant Professor Departments:…" at bounding box center [379, 111] width 247 height 82
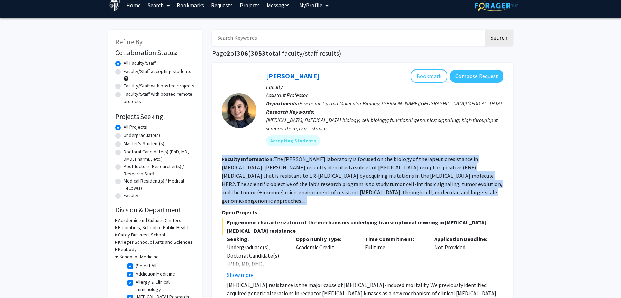
drag, startPoint x: 367, startPoint y: 149, endPoint x: 421, endPoint y: 194, distance: 70.3
click at [421, 194] on fg-search-faculty "[PERSON_NAME] Bookmark Compose Request Faculty Assistant Professor Departments:…" at bounding box center [362, 196] width 281 height 253
click at [421, 194] on section "Faculty Information: The [PERSON_NAME] laboratory is focused on the biology of …" at bounding box center [362, 180] width 281 height 50
drag, startPoint x: 421, startPoint y: 194, endPoint x: 415, endPoint y: 154, distance: 40.9
click at [415, 154] on fg-search-faculty "[PERSON_NAME] Bookmark Compose Request Faculty Assistant Professor Departments:…" at bounding box center [362, 196] width 281 height 253
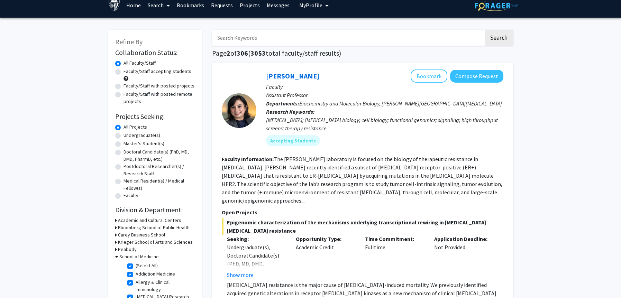
click at [415, 154] on fg-search-faculty "[PERSON_NAME] Bookmark Compose Request Faculty Assistant Professor Departments:…" at bounding box center [362, 196] width 281 height 253
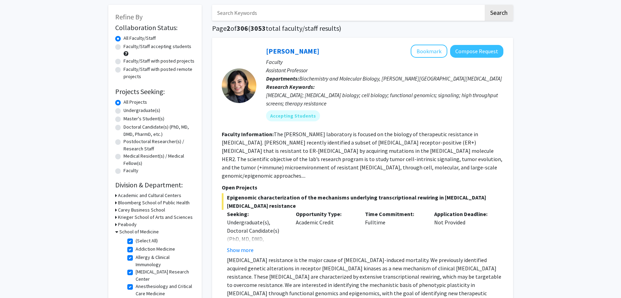
scroll to position [31, 0]
drag, startPoint x: 395, startPoint y: 109, endPoint x: 395, endPoint y: 87, distance: 21.8
click at [395, 87] on div "[PERSON_NAME] Bookmark Compose Request Faculty Assistant Professor Departments:…" at bounding box center [379, 86] width 247 height 82
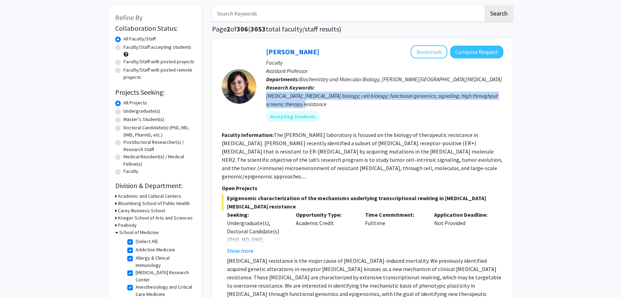
drag, startPoint x: 395, startPoint y: 87, endPoint x: 397, endPoint y: 104, distance: 16.7
click at [397, 104] on p "Research Keywords: [MEDICAL_DATA]; [MEDICAL_DATA] biology; cell biology; functi…" at bounding box center [384, 95] width 237 height 25
click at [397, 104] on div "[MEDICAL_DATA]; [MEDICAL_DATA] biology; cell biology; functional genomics; sign…" at bounding box center [384, 100] width 237 height 17
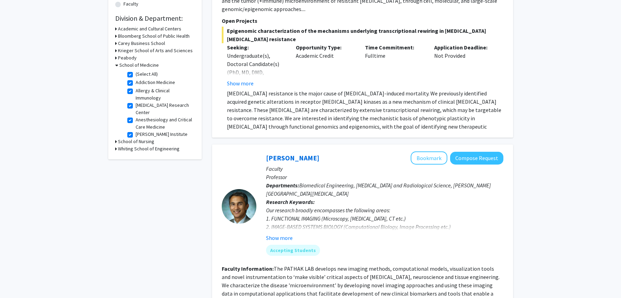
scroll to position [199, 0]
drag, startPoint x: 353, startPoint y: 164, endPoint x: 362, endPoint y: 230, distance: 66.3
click at [362, 230] on div "[PERSON_NAME] Bookmark Compose Request Faculty Professor Departments: Biomedica…" at bounding box center [379, 206] width 247 height 110
click at [363, 255] on fg-search-faculty "[PERSON_NAME] Bookmark Compose Request Faculty Professor Departments: Biomedica…" at bounding box center [362, 291] width 281 height 280
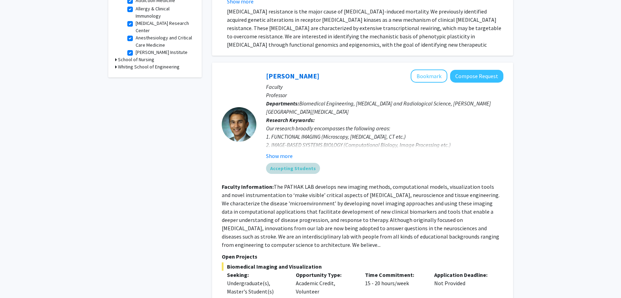
scroll to position [290, 0]
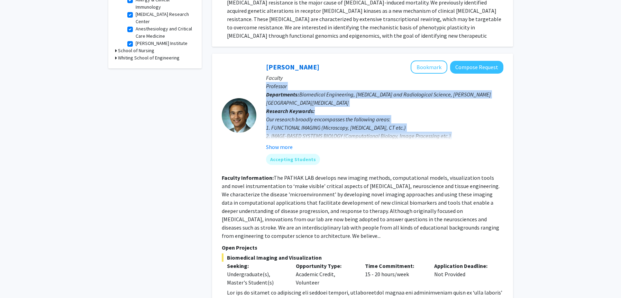
drag, startPoint x: 354, startPoint y: 72, endPoint x: 352, endPoint y: 133, distance: 61.2
click at [353, 133] on div "[PERSON_NAME] Bookmark Compose Request Faculty Professor Departments: Biomedica…" at bounding box center [379, 116] width 247 height 110
click at [352, 115] on div "Our research broadly encompasses the following areas: 1. FUNCTIONAL IMAGING (Mi…" at bounding box center [384, 135] width 237 height 41
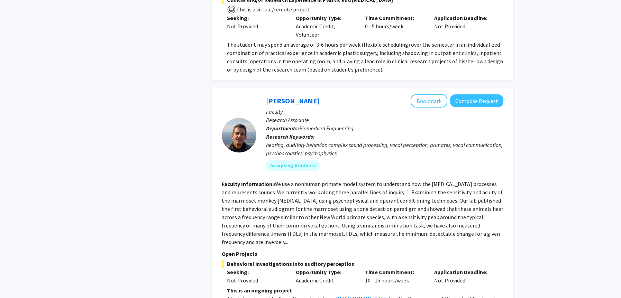
scroll to position [0, 0]
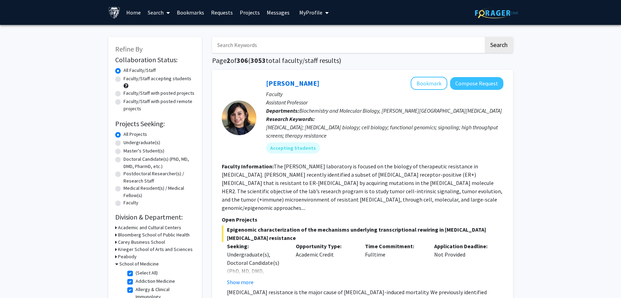
click at [237, 51] on input "Search Keywords" at bounding box center [347, 45] width 271 height 16
type input "orthopedics"
click at [484, 37] on button "Search" at bounding box center [498, 45] width 28 height 16
checkbox input "false"
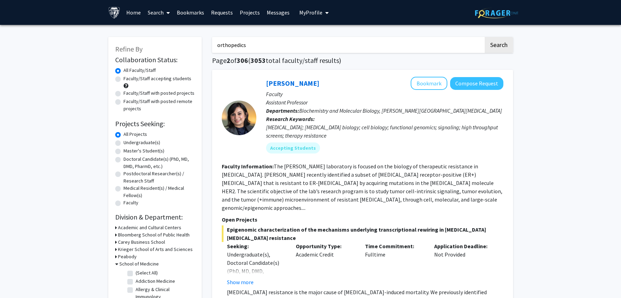
checkbox input "false"
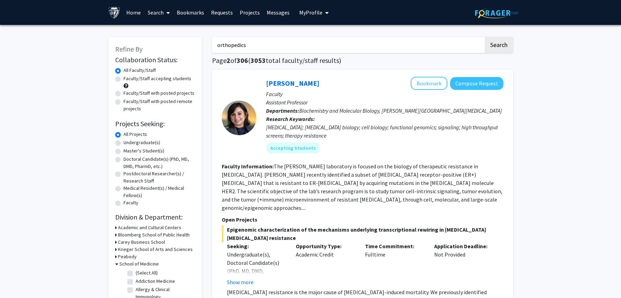
checkbox input "false"
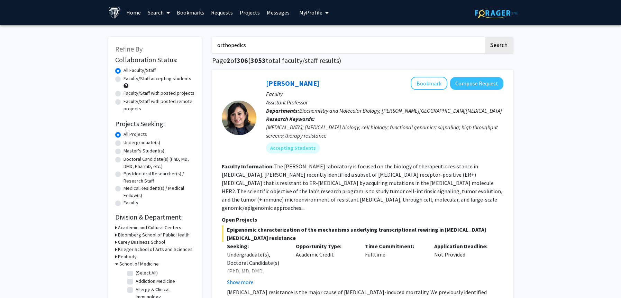
checkbox input "false"
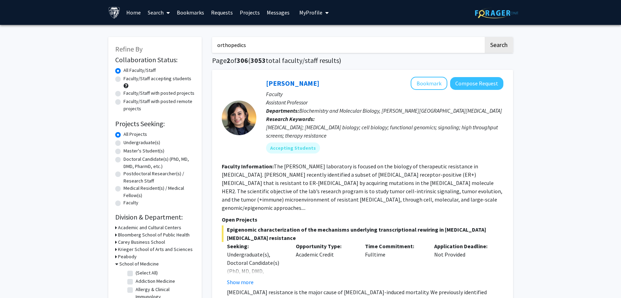
checkbox input "false"
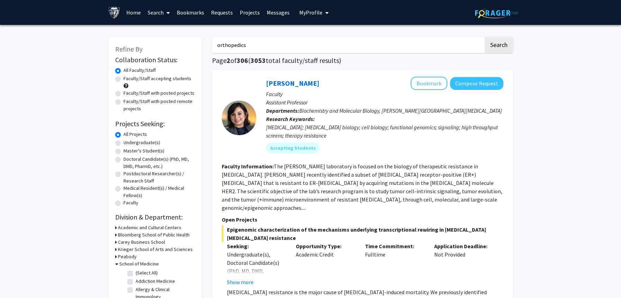
checkbox input "false"
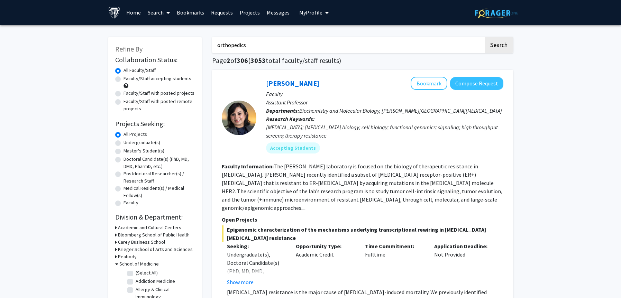
checkbox input "false"
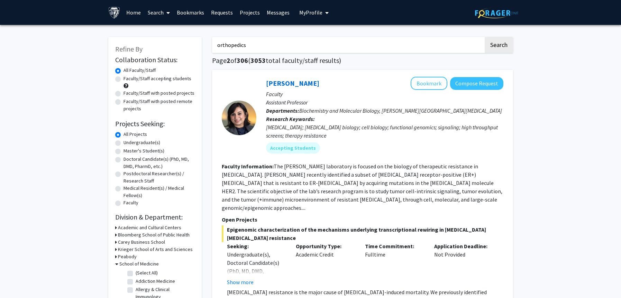
checkbox input "false"
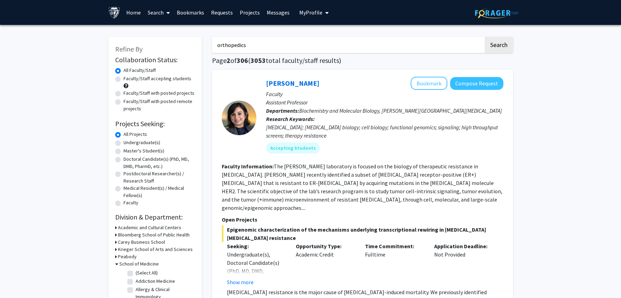
checkbox input "false"
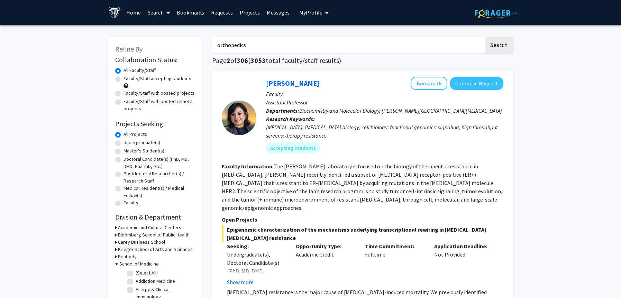
checkbox input "false"
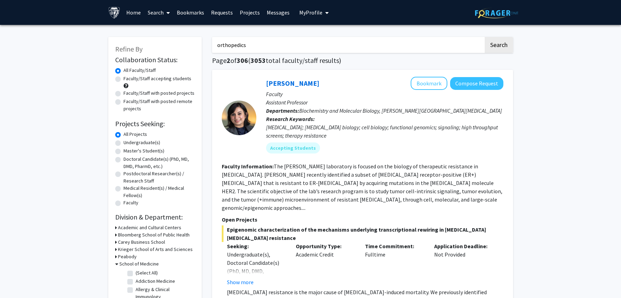
checkbox input "false"
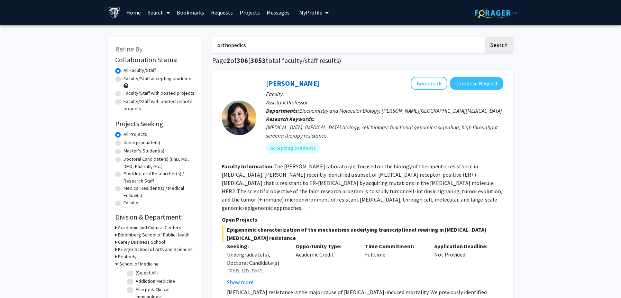
checkbox input "false"
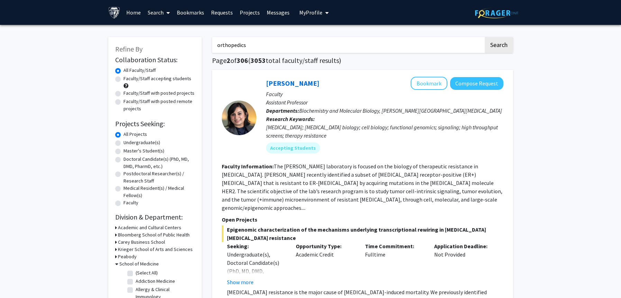
checkbox input "false"
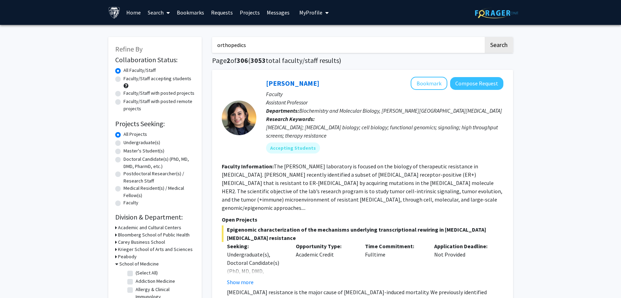
checkbox input "false"
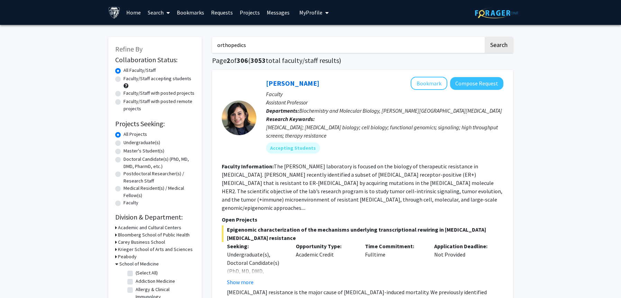
checkbox input "false"
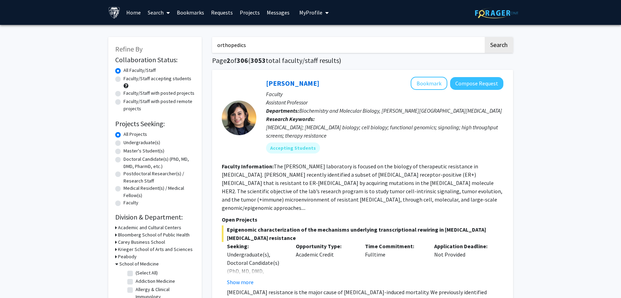
checkbox input "false"
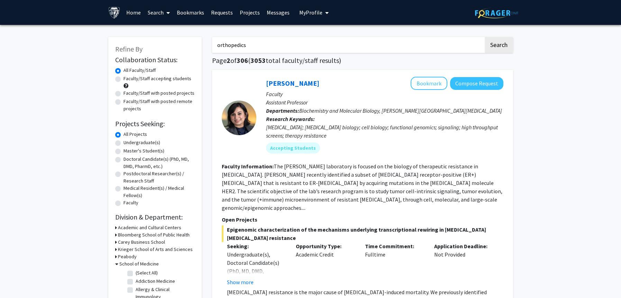
checkbox input "false"
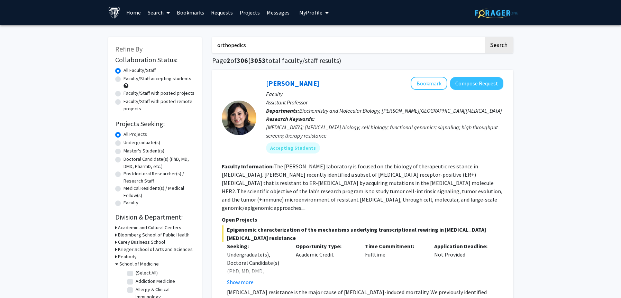
checkbox input "false"
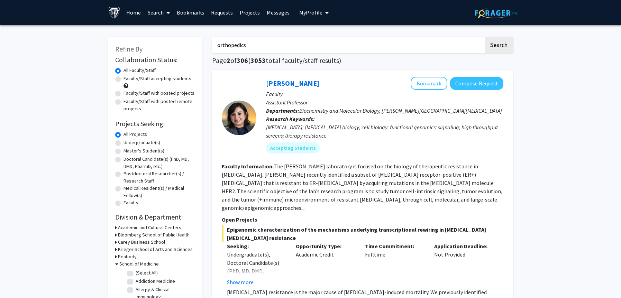
checkbox input "false"
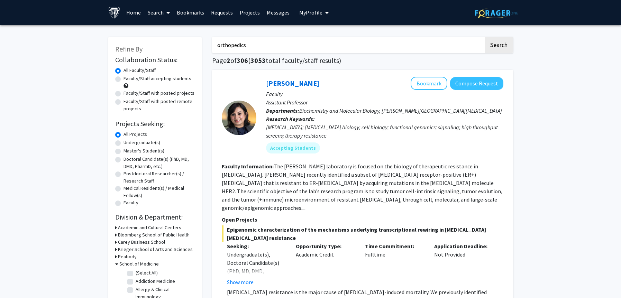
checkbox input "false"
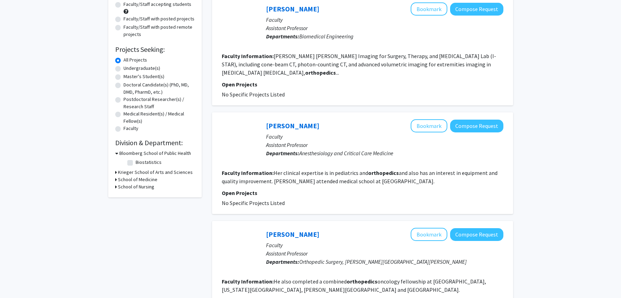
scroll to position [74, 0]
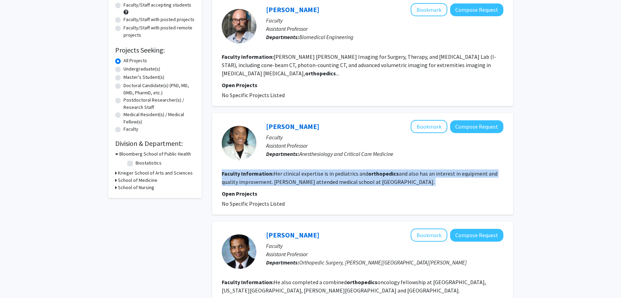
drag, startPoint x: 324, startPoint y: 188, endPoint x: 323, endPoint y: 164, distance: 24.6
click at [323, 164] on fg-search-faculty "[PERSON_NAME] Bookmark Compose Request Faculty Assistant Professor Departments:…" at bounding box center [362, 164] width 281 height 88
click at [323, 164] on div "[PERSON_NAME] Bookmark Compose Request Faculty Assistant Professor Departments:…" at bounding box center [379, 143] width 247 height 46
drag, startPoint x: 323, startPoint y: 164, endPoint x: 337, endPoint y: 186, distance: 26.9
click at [337, 186] on fg-search-faculty "[PERSON_NAME] Bookmark Compose Request Faculty Assistant Professor Departments:…" at bounding box center [362, 164] width 281 height 88
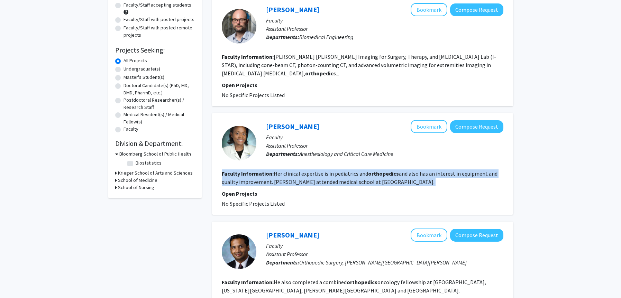
click at [337, 186] on fg-search-faculty "[PERSON_NAME] Bookmark Compose Request Faculty Assistant Professor Departments:…" at bounding box center [362, 164] width 281 height 88
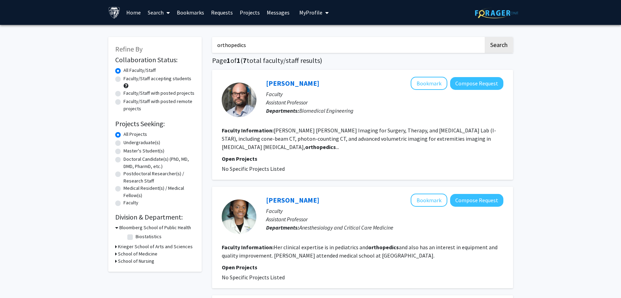
scroll to position [23, 0]
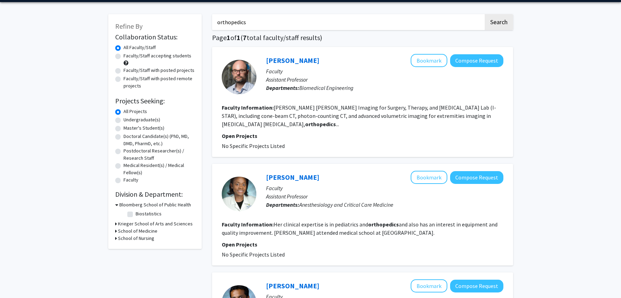
click at [139, 232] on h3 "School of Medicine" at bounding box center [137, 231] width 39 height 7
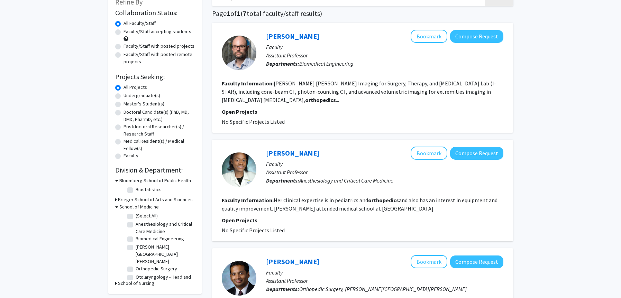
scroll to position [48, 0]
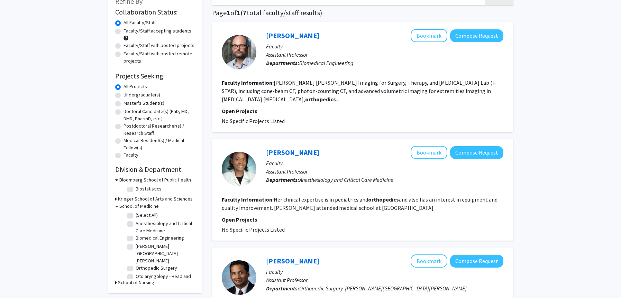
click at [142, 215] on label "(Select All)" at bounding box center [147, 215] width 22 height 7
click at [140, 215] on input "(Select All)" at bounding box center [138, 214] width 4 height 4
checkbox input "true"
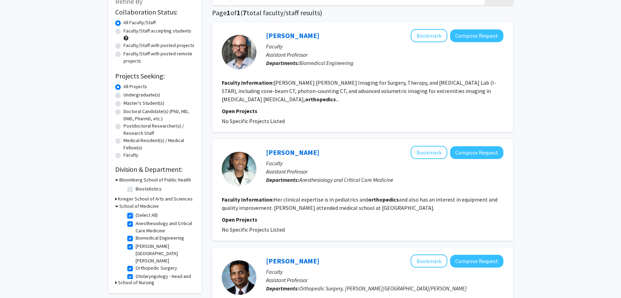
checkbox input "true"
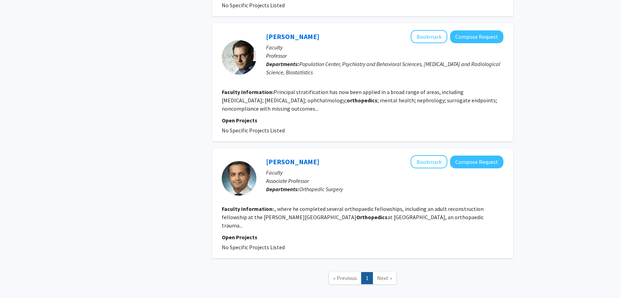
scroll to position [492, 0]
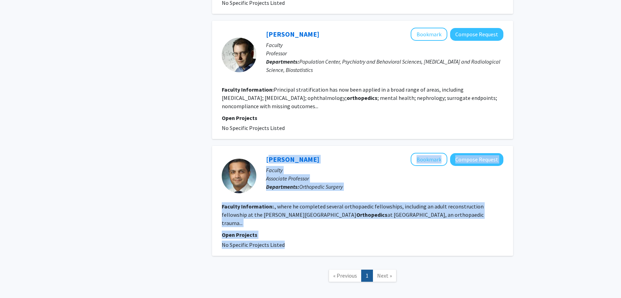
drag, startPoint x: 262, startPoint y: 248, endPoint x: 267, endPoint y: 145, distance: 103.2
click at [267, 153] on div "[PERSON_NAME] Bookmark Compose Request" at bounding box center [384, 159] width 237 height 13
drag, startPoint x: 267, startPoint y: 145, endPoint x: 285, endPoint y: 235, distance: 91.7
click at [285, 235] on div "[PERSON_NAME] Bookmark Compose Request Faculty Associate Professor Departments:…" at bounding box center [362, 201] width 301 height 110
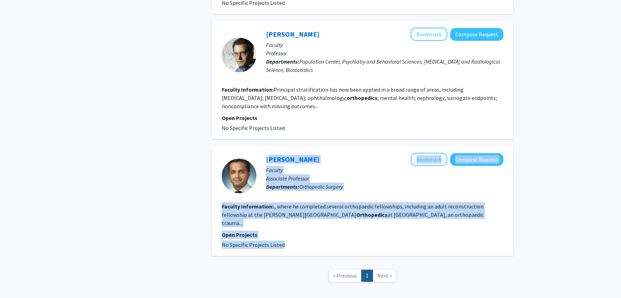
click at [285, 235] on div "[PERSON_NAME] Bookmark Compose Request Faculty Associate Professor Departments:…" at bounding box center [362, 201] width 301 height 110
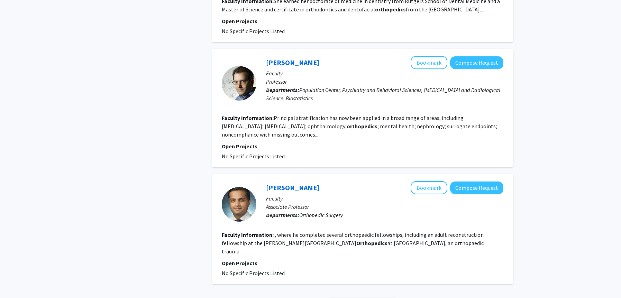
scroll to position [462, 0]
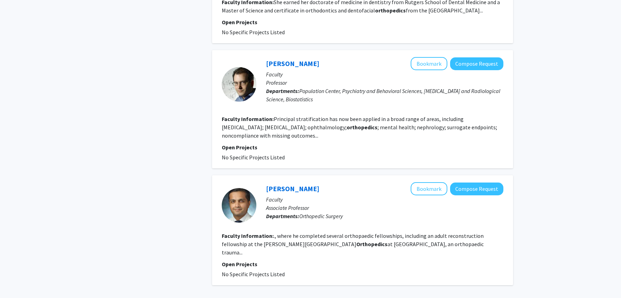
drag, startPoint x: 308, startPoint y: 154, endPoint x: 309, endPoint y: 40, distance: 113.8
click at [310, 52] on div "[PERSON_NAME] Bookmark Compose Request Faculty Professor Departments: Populatio…" at bounding box center [362, 109] width 301 height 118
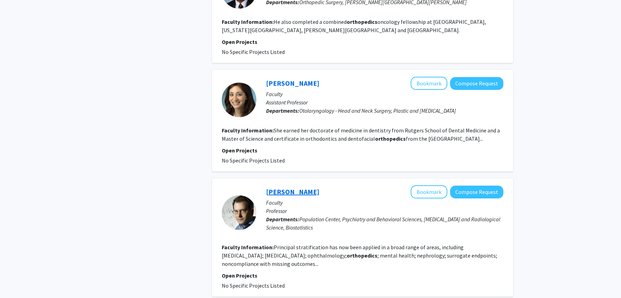
scroll to position [313, 0]
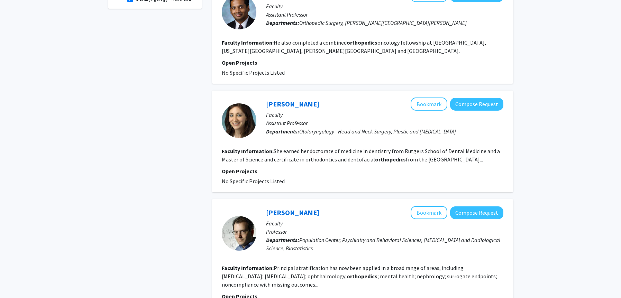
drag, startPoint x: 299, startPoint y: 90, endPoint x: 306, endPoint y: 179, distance: 89.8
click at [306, 179] on div "[PERSON_NAME] Bookmark Compose Request Faculty Assistant Professor Departments:…" at bounding box center [362, 142] width 301 height 102
click at [306, 179] on fg-project-list "No Specific Projects Listed" at bounding box center [362, 181] width 281 height 8
drag, startPoint x: 309, startPoint y: 183, endPoint x: 309, endPoint y: 95, distance: 88.2
click at [309, 95] on div "[PERSON_NAME] Bookmark Compose Request Faculty Assistant Professor Departments:…" at bounding box center [362, 142] width 301 height 102
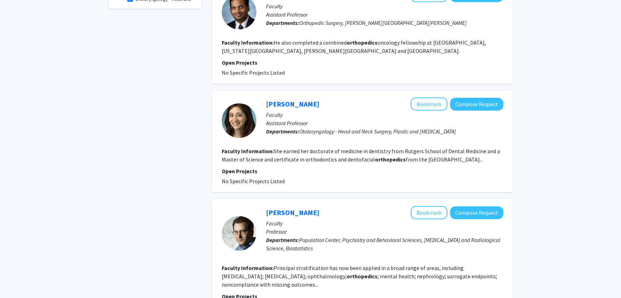
click at [309, 95] on div "[PERSON_NAME] Bookmark Compose Request Faculty Assistant Professor Departments:…" at bounding box center [362, 142] width 301 height 102
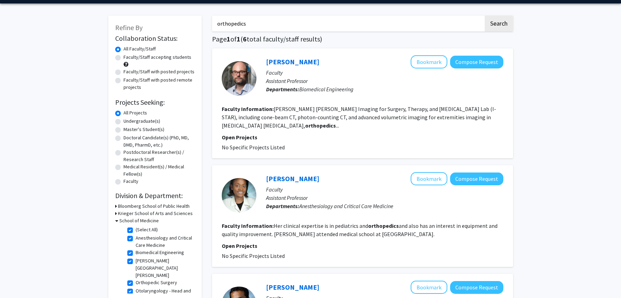
scroll to position [0, 0]
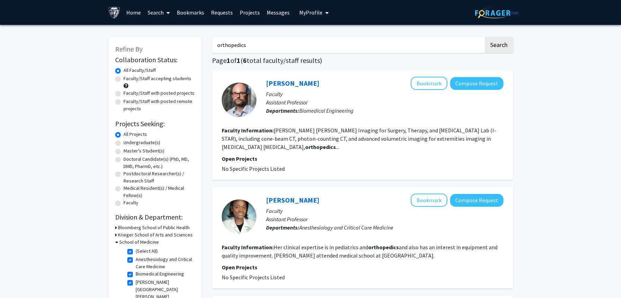
click at [188, 13] on link "Bookmarks" at bounding box center [190, 12] width 34 height 24
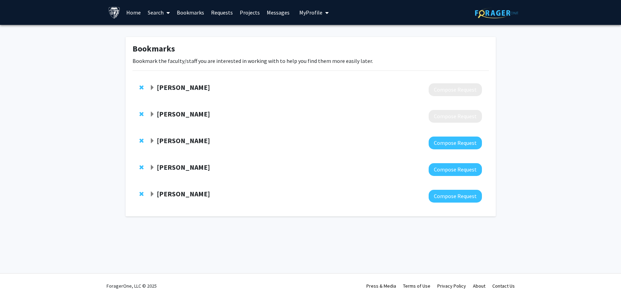
click at [187, 85] on strong "[PERSON_NAME]" at bounding box center [183, 87] width 53 height 9
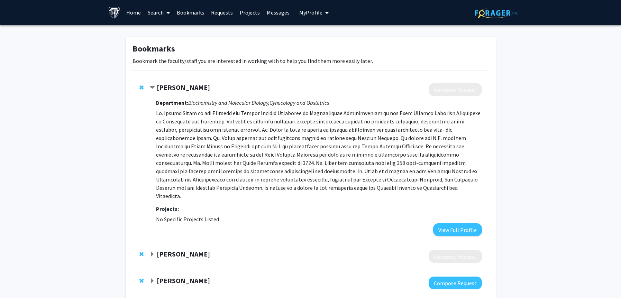
click at [188, 89] on strong "[PERSON_NAME]" at bounding box center [183, 87] width 53 height 9
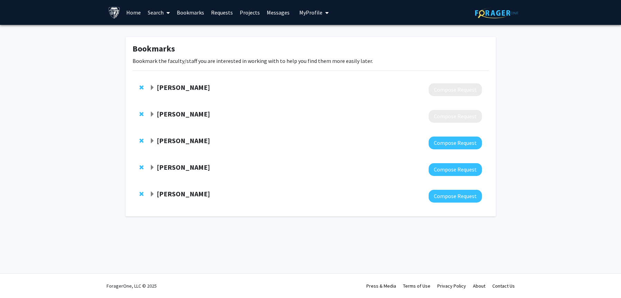
click at [188, 140] on strong "[PERSON_NAME]" at bounding box center [183, 140] width 53 height 9
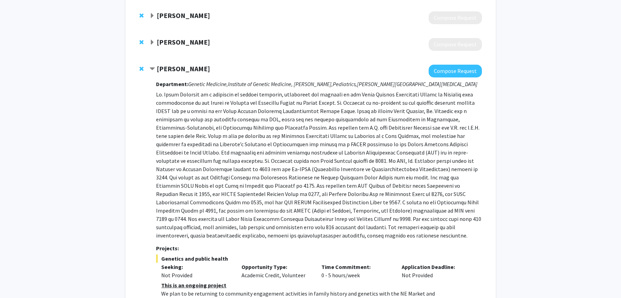
scroll to position [78, 0]
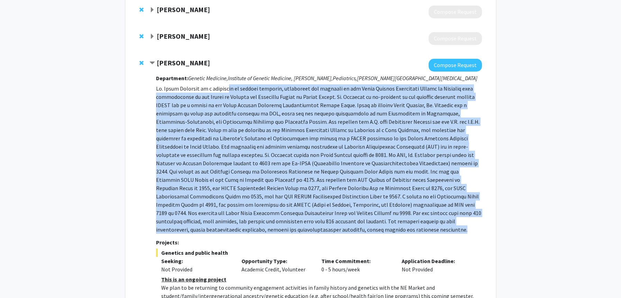
drag, startPoint x: 229, startPoint y: 86, endPoint x: 244, endPoint y: 238, distance: 153.2
click at [244, 238] on div "Department: Genetic Medicine, Institute of Genetic Medicine, [PERSON_NAME], Ped…" at bounding box center [318, 206] width 325 height 269
drag, startPoint x: 244, startPoint y: 238, endPoint x: 249, endPoint y: 83, distance: 155.0
click at [249, 83] on div "Department: Genetic Medicine, Institute of Genetic Medicine, [PERSON_NAME], Ped…" at bounding box center [318, 206] width 325 height 269
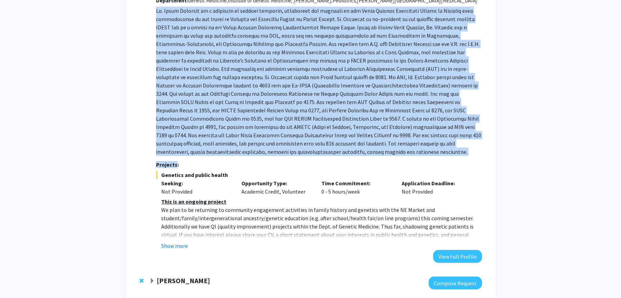
scroll to position [158, 0]
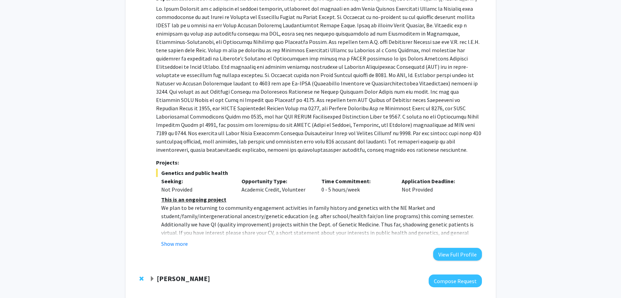
click at [240, 209] on p "We plan to be returning to community engagement activities in family history an…" at bounding box center [321, 224] width 320 height 41
click at [180, 242] on button "Show more" at bounding box center [174, 244] width 27 height 8
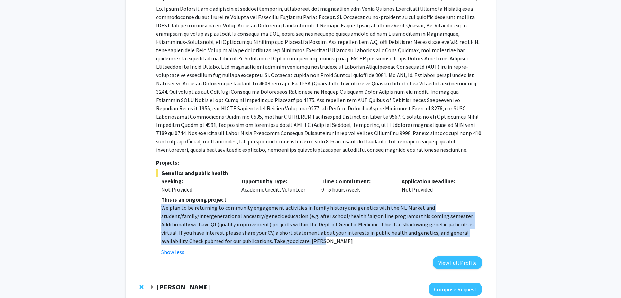
drag, startPoint x: 331, startPoint y: 241, endPoint x: 327, endPoint y: 203, distance: 37.5
click at [329, 202] on div "This is an ongoing project We plan to be returning to community engagement acti…" at bounding box center [321, 220] width 320 height 50
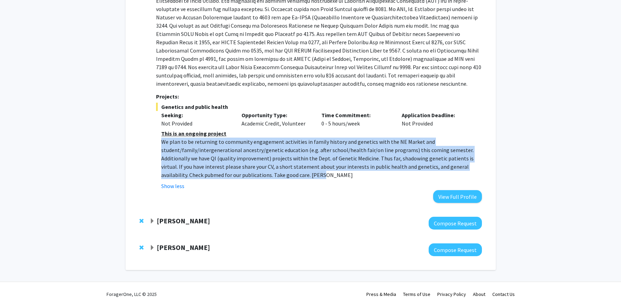
scroll to position [232, 0]
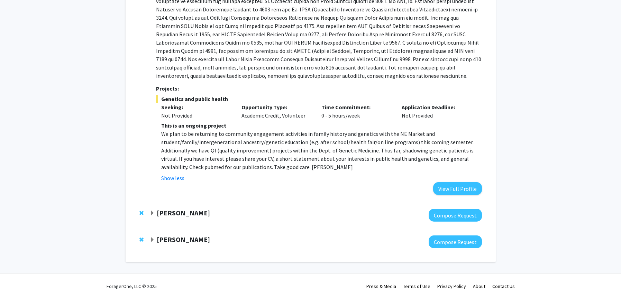
click at [206, 214] on strong "[PERSON_NAME]" at bounding box center [183, 213] width 53 height 9
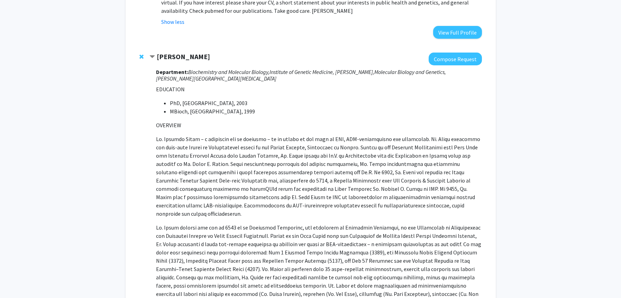
scroll to position [389, 0]
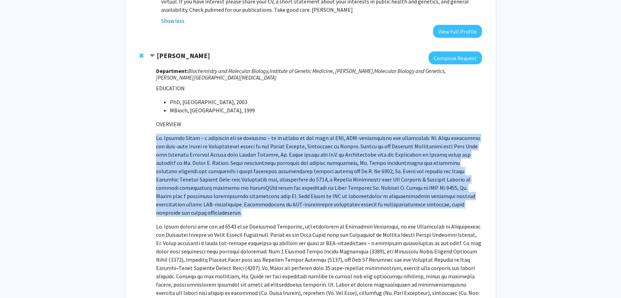
drag, startPoint x: 300, startPoint y: 126, endPoint x: 293, endPoint y: 210, distance: 84.3
click at [293, 210] on p "EDUCATION PhD, [GEOGRAPHIC_DATA], 2003 MBioch, [GEOGRAPHIC_DATA], 1999 OVERVIEW…" at bounding box center [318, 283] width 325 height 398
drag, startPoint x: 293, startPoint y: 210, endPoint x: 294, endPoint y: 123, distance: 87.5
click at [294, 123] on p "EDUCATION PhD, [GEOGRAPHIC_DATA], 2003 MBioch, [GEOGRAPHIC_DATA], 1999 OVERVIEW…" at bounding box center [318, 283] width 325 height 398
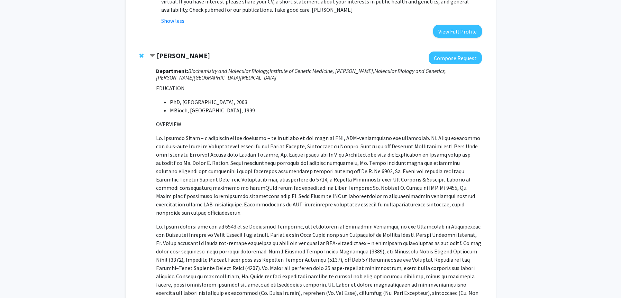
click at [278, 263] on p at bounding box center [318, 267] width 325 height 91
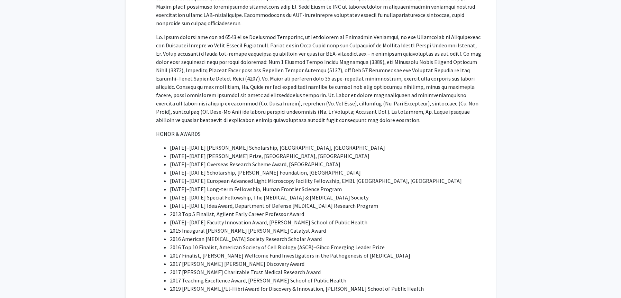
scroll to position [607, 0]
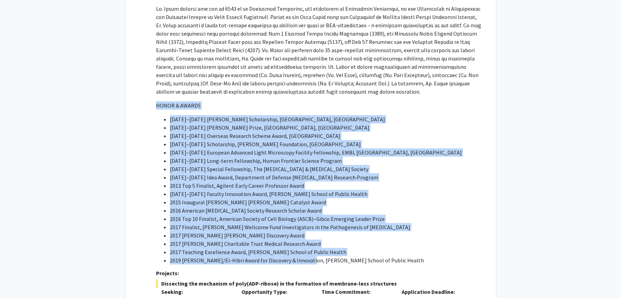
drag, startPoint x: 297, startPoint y: 94, endPoint x: 304, endPoint y: 256, distance: 161.6
click at [304, 256] on div "Department: Biochemistry and Molecular Biology, Institute of Genetic Medicine, …" at bounding box center [318, 108] width 325 height 525
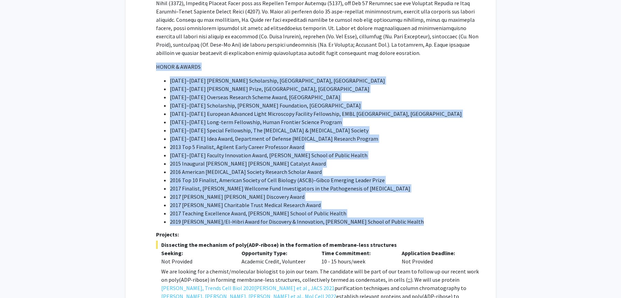
scroll to position [656, 0]
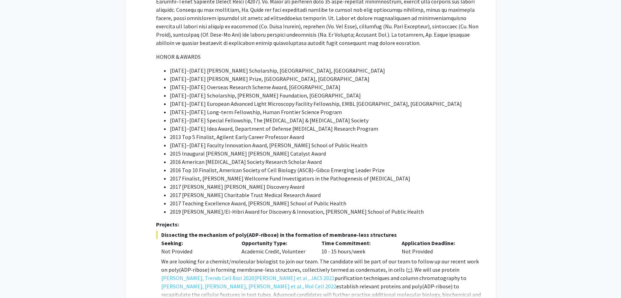
click at [301, 239] on p "Opportunity Type:" at bounding box center [276, 243] width 70 height 8
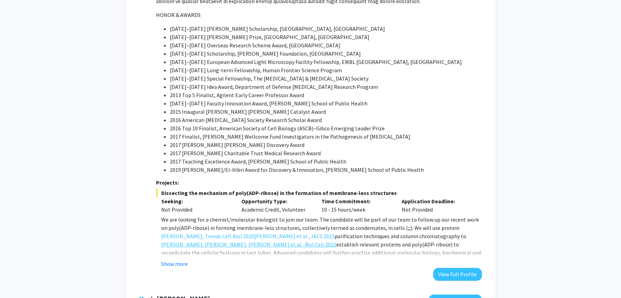
scroll to position [699, 0]
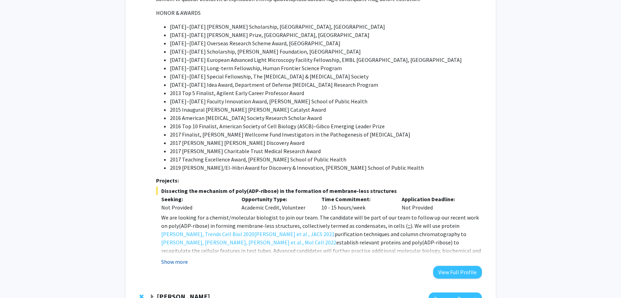
click at [181, 258] on button "Show more" at bounding box center [174, 262] width 27 height 8
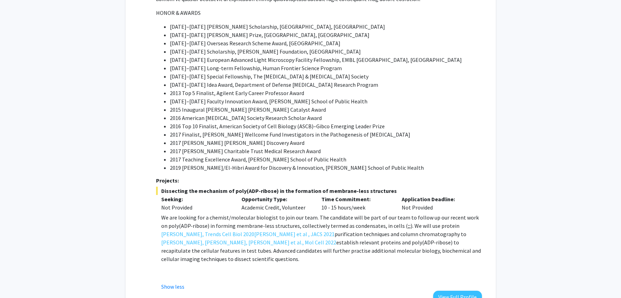
scroll to position [711, 0]
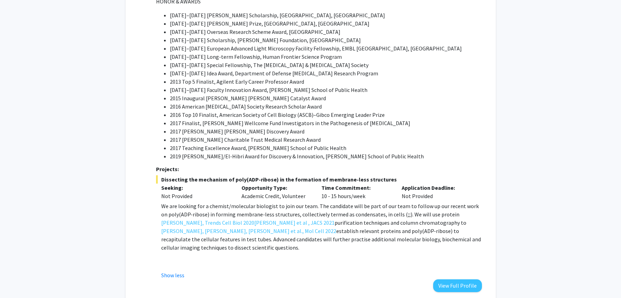
drag, startPoint x: 346, startPoint y: 244, endPoint x: 349, endPoint y: 191, distance: 52.9
click at [349, 191] on div "Dissecting the mechanism of poly(ADP-ribose) in the formation of membrane-less …" at bounding box center [318, 227] width 325 height 104
click at [354, 193] on div "Dissecting the mechanism of poly(ADP-ribose) in the formation of membrane-less …" at bounding box center [318, 227] width 325 height 104
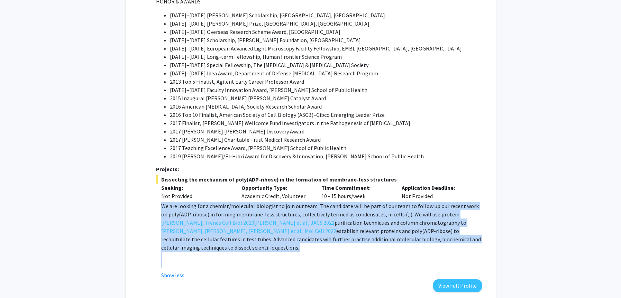
drag, startPoint x: 354, startPoint y: 193, endPoint x: 353, endPoint y: 251, distance: 58.5
click at [353, 251] on div "Dissecting the mechanism of poly(ADP-ribose) in the formation of membrane-less …" at bounding box center [318, 227] width 325 height 104
click at [353, 251] on fg-read-more "We are looking for a chemist/molecular biologist to join our team. The candidat…" at bounding box center [318, 240] width 325 height 77
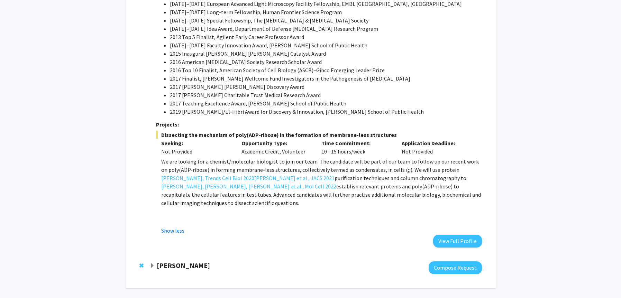
scroll to position [765, 0]
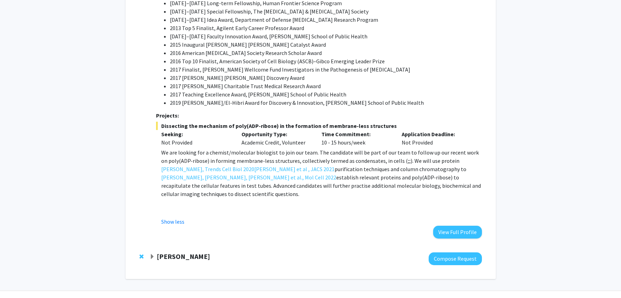
click at [188, 252] on strong "[PERSON_NAME]" at bounding box center [183, 256] width 53 height 9
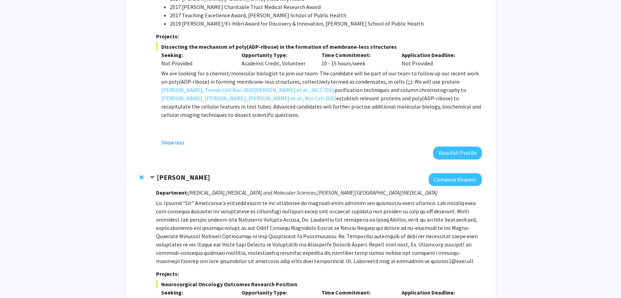
scroll to position [850, 0]
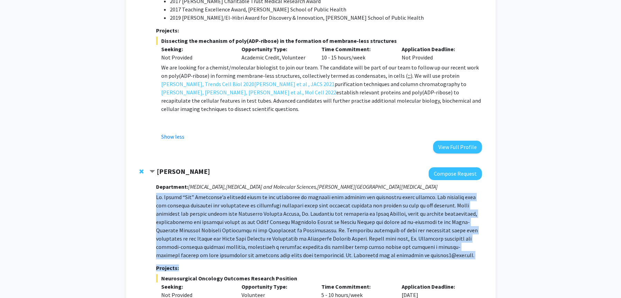
drag, startPoint x: 230, startPoint y: 174, endPoint x: 231, endPoint y: 249, distance: 74.3
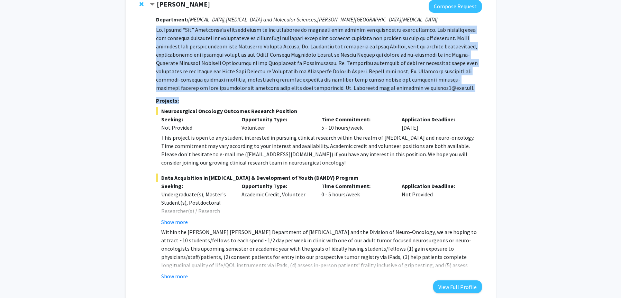
scroll to position [1022, 0]
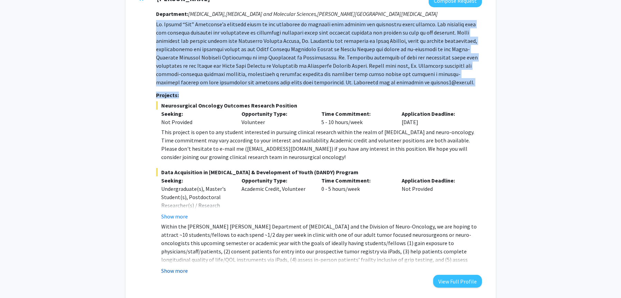
click at [178, 267] on button "Show more" at bounding box center [174, 271] width 27 height 8
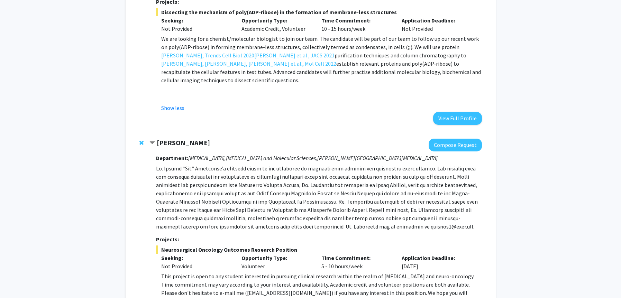
click at [200, 245] on span "Neurosurgical Oncology Outcomes Research Position" at bounding box center [318, 249] width 325 height 8
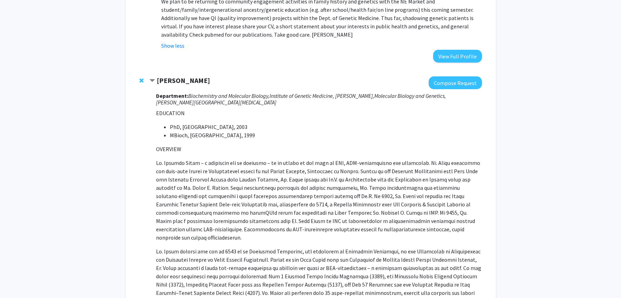
scroll to position [364, 0]
drag, startPoint x: 237, startPoint y: 82, endPoint x: 157, endPoint y: 82, distance: 79.2
click at [157, 82] on div "[PERSON_NAME]" at bounding box center [223, 80] width 149 height 9
copy strong "[PERSON_NAME]"
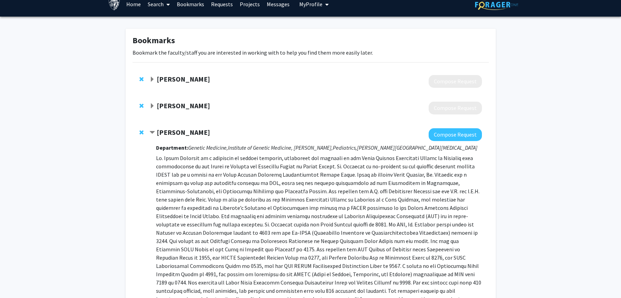
scroll to position [0, 0]
